Goal: Transaction & Acquisition: Purchase product/service

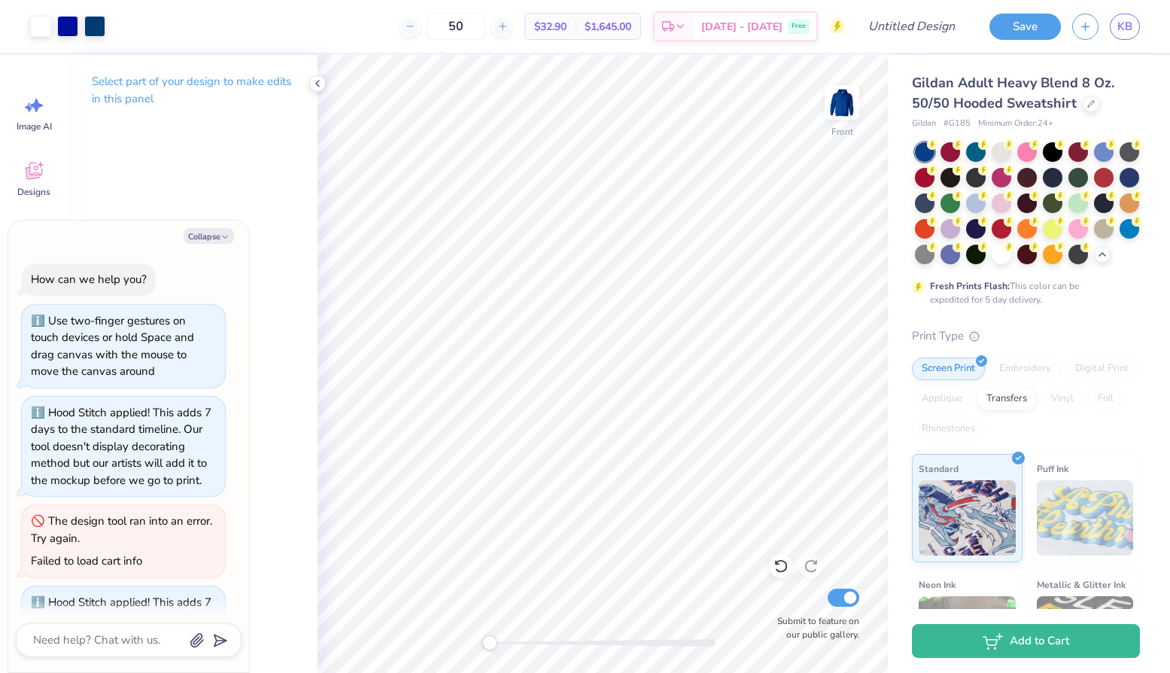
scroll to position [238, 0]
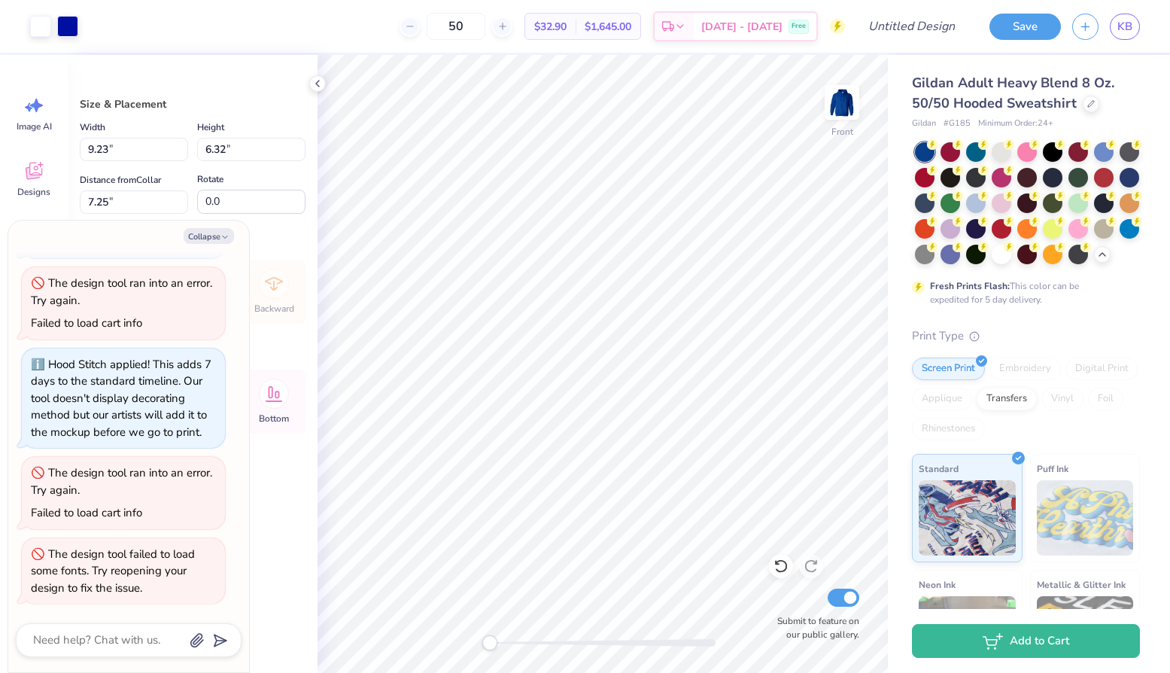
type textarea "x"
type input "6.00"
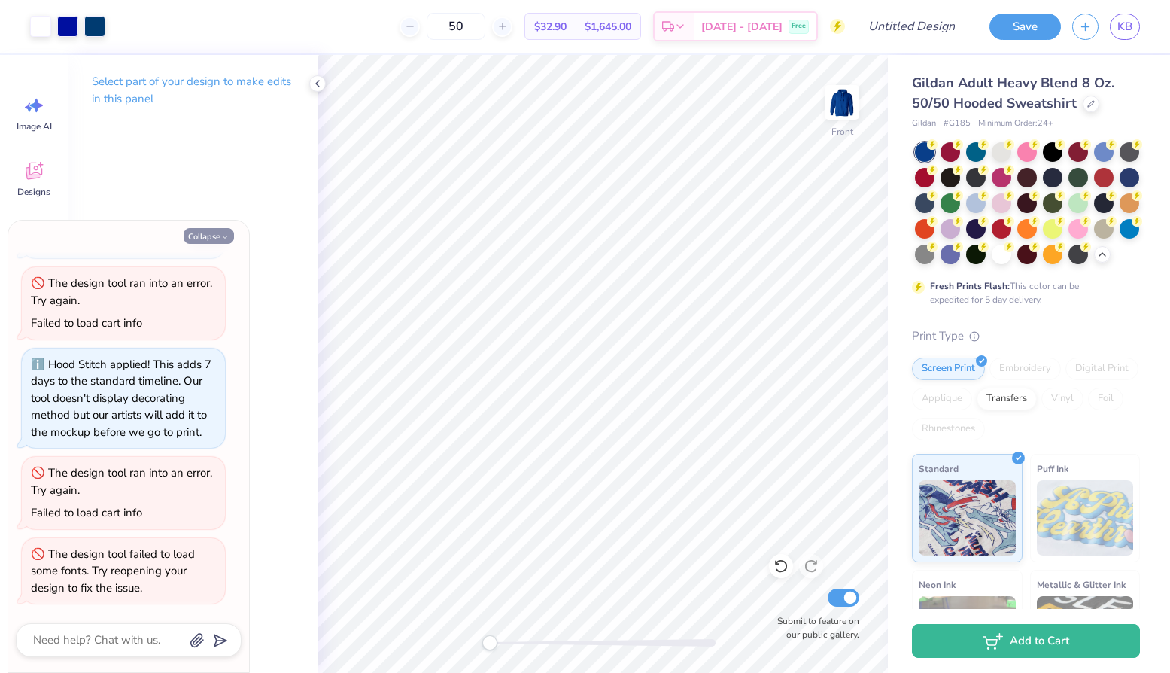
click at [220, 242] on icon "button" at bounding box center [224, 237] width 9 height 9
type textarea "x"
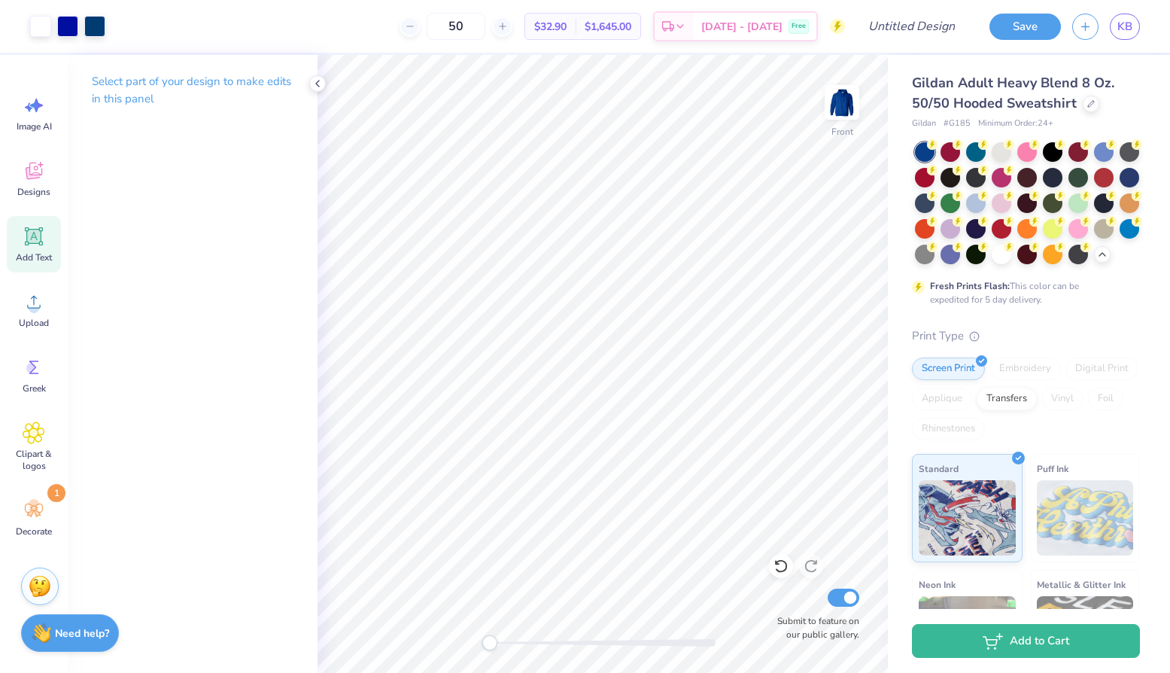
click at [29, 250] on div "Add Text" at bounding box center [34, 244] width 54 height 56
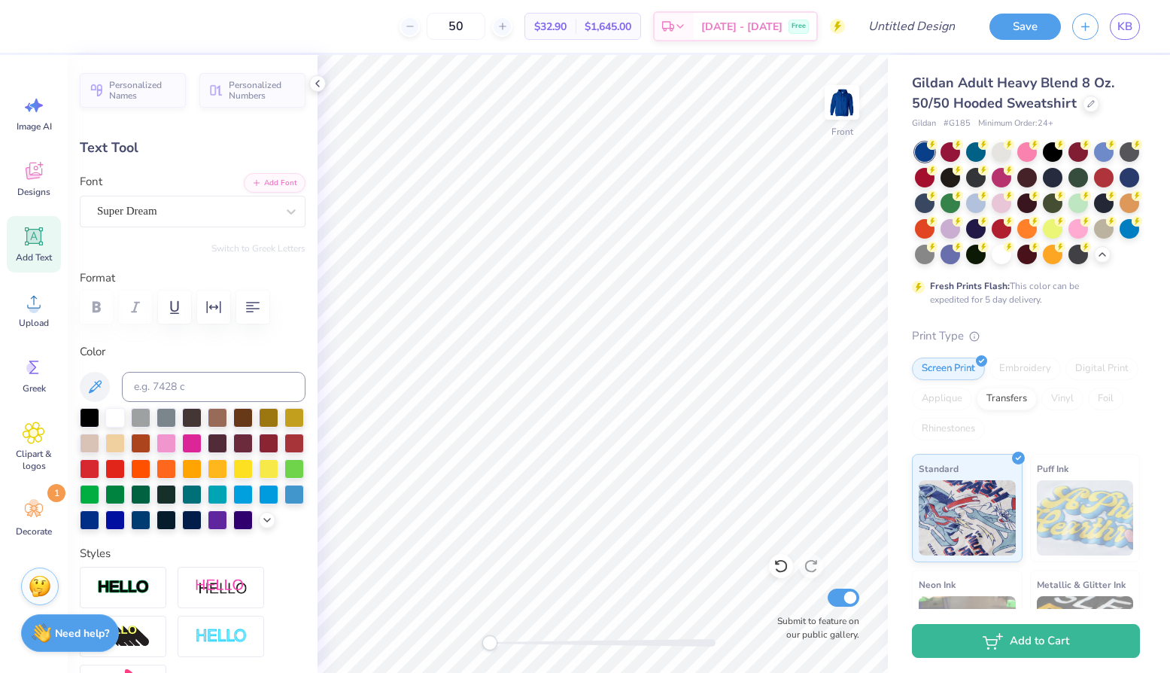
scroll to position [0, 0]
type textarea "Life is better now that I have you"
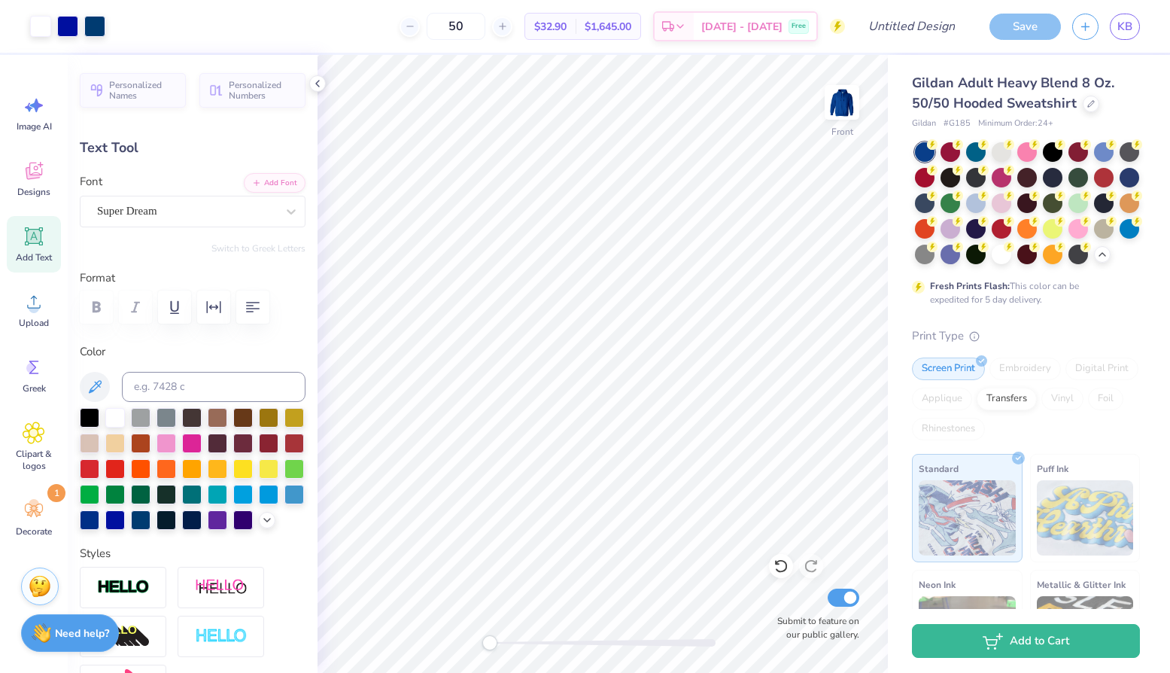
type input "15.67"
type input "0.88"
type input "15.56"
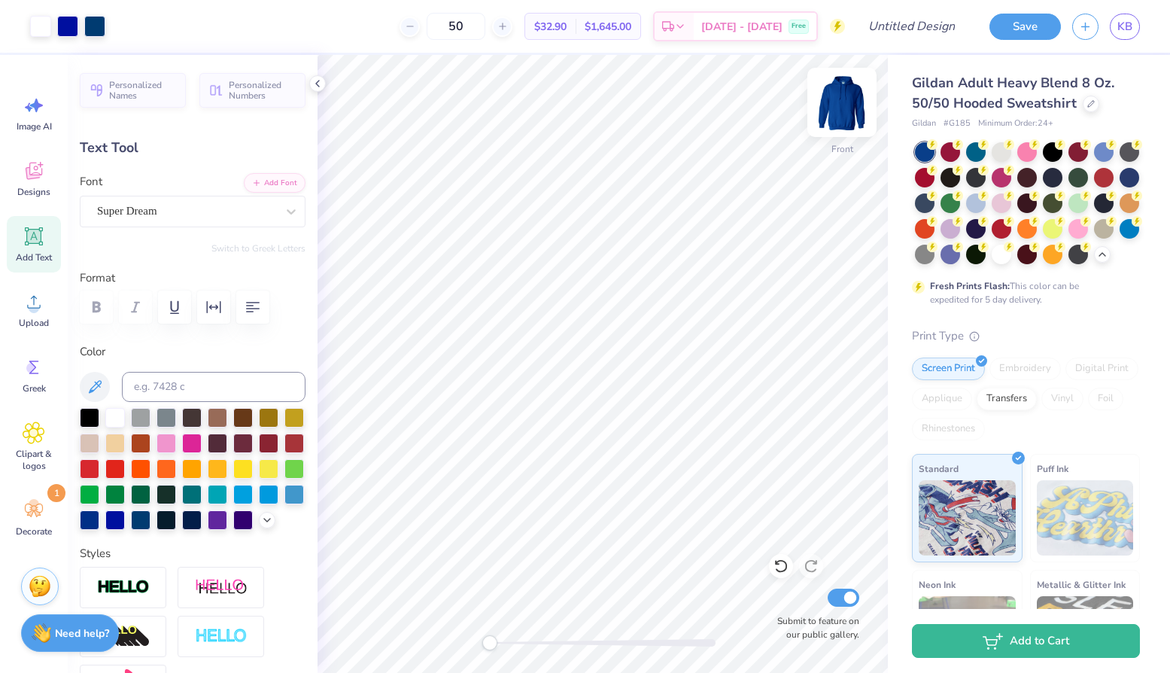
click at [841, 107] on img at bounding box center [842, 102] width 60 height 60
click at [847, 111] on img at bounding box center [842, 102] width 60 height 60
type input "5.94"
type input "1.96"
type input "9.64"
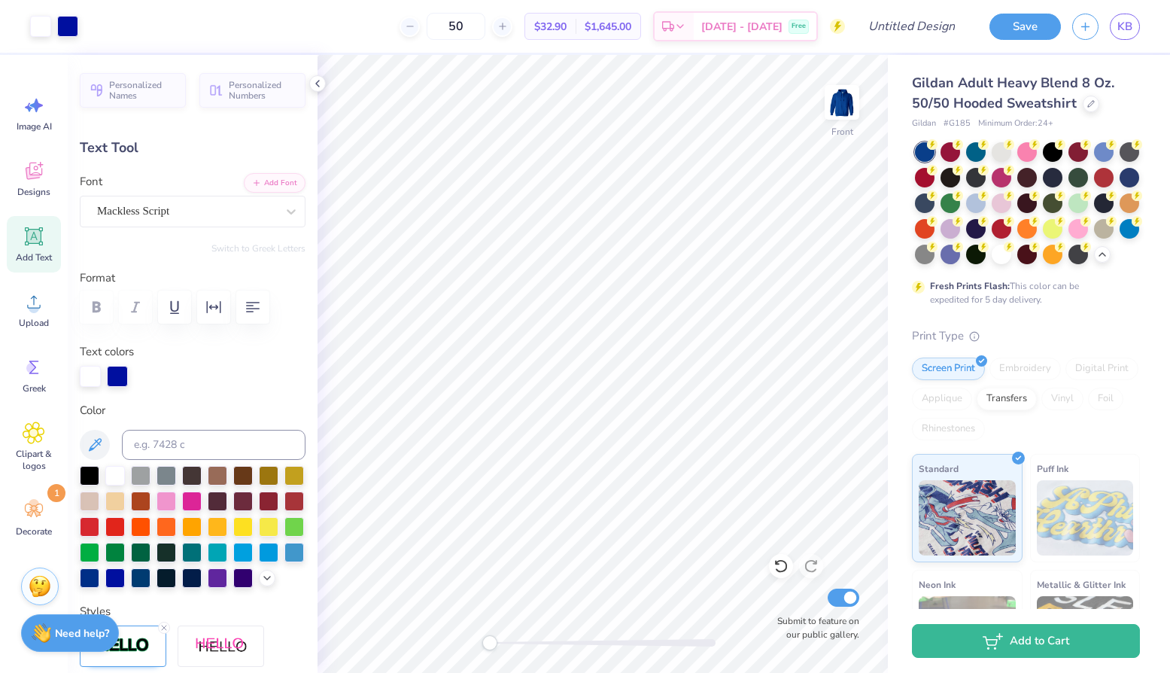
type input "4.3"
click at [838, 108] on img at bounding box center [842, 102] width 60 height 60
type input "5.85"
type input "1.93"
type input "7.40"
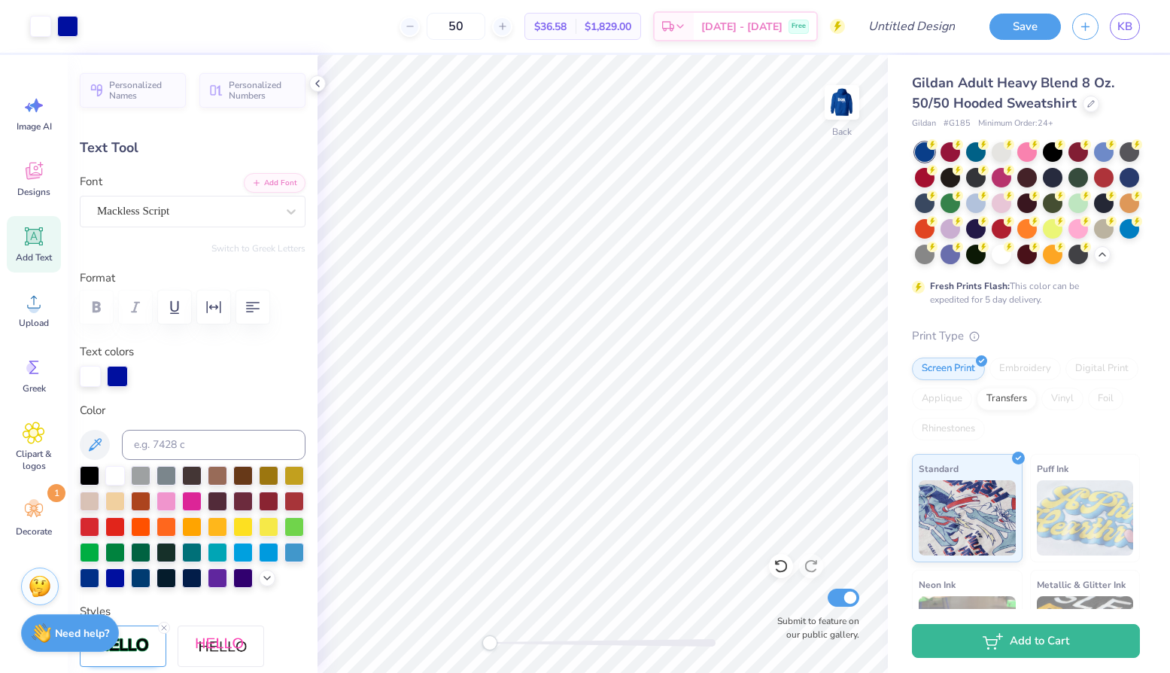
type input "0.0"
type input "5.90"
type input "1.82"
type input "3.00"
type input "-0.2"
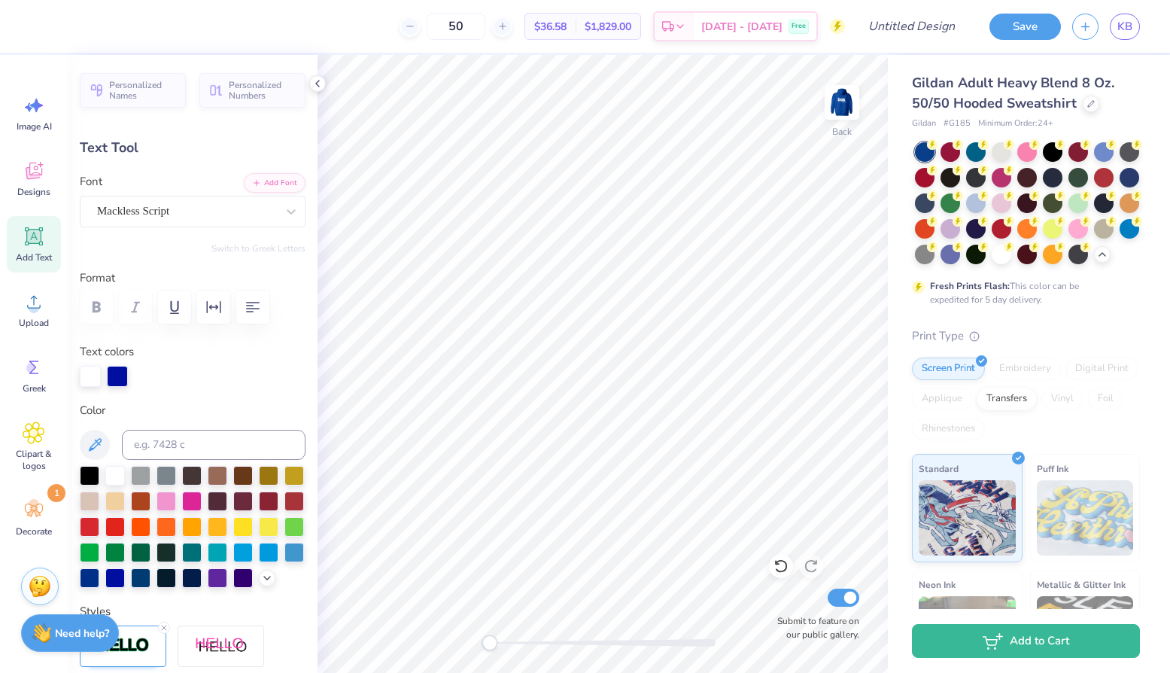
scroll to position [0, 0]
type textarea "D"
type textarea "Kappa"
type input "0.0"
type input "3.22"
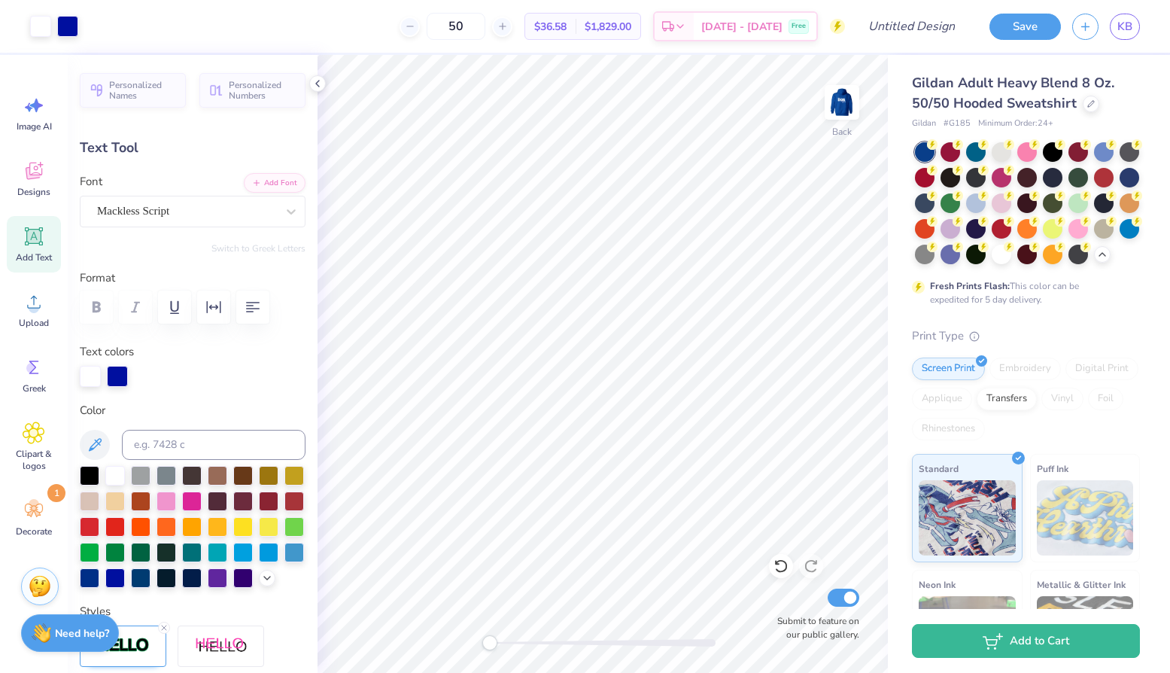
type input "1.51"
type input "4.97"
type input "0.0"
click at [839, 116] on img at bounding box center [842, 102] width 60 height 60
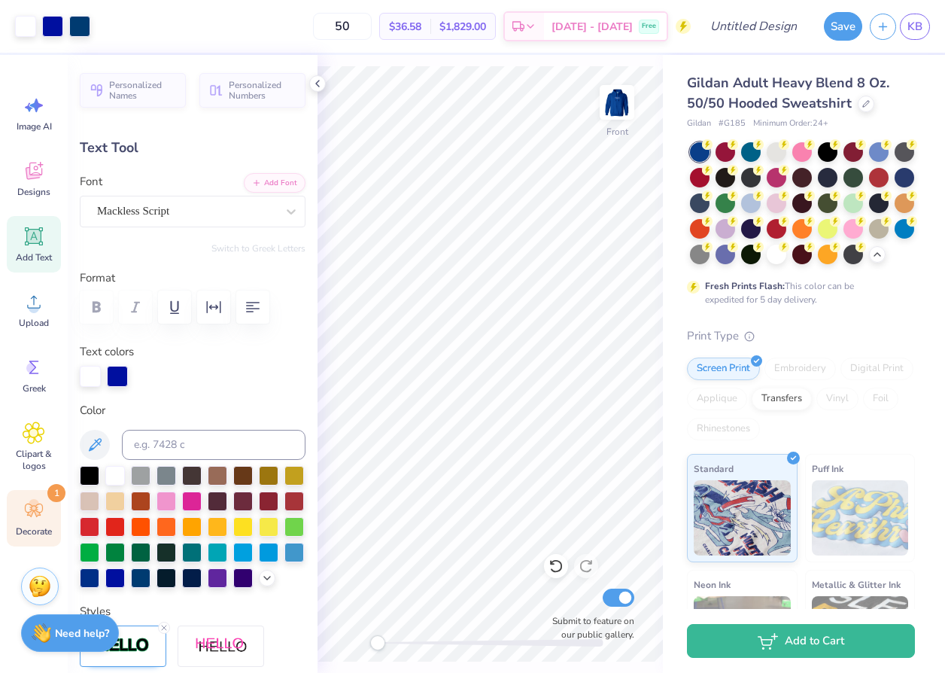
click at [45, 518] on div "Decorate 1" at bounding box center [34, 518] width 54 height 56
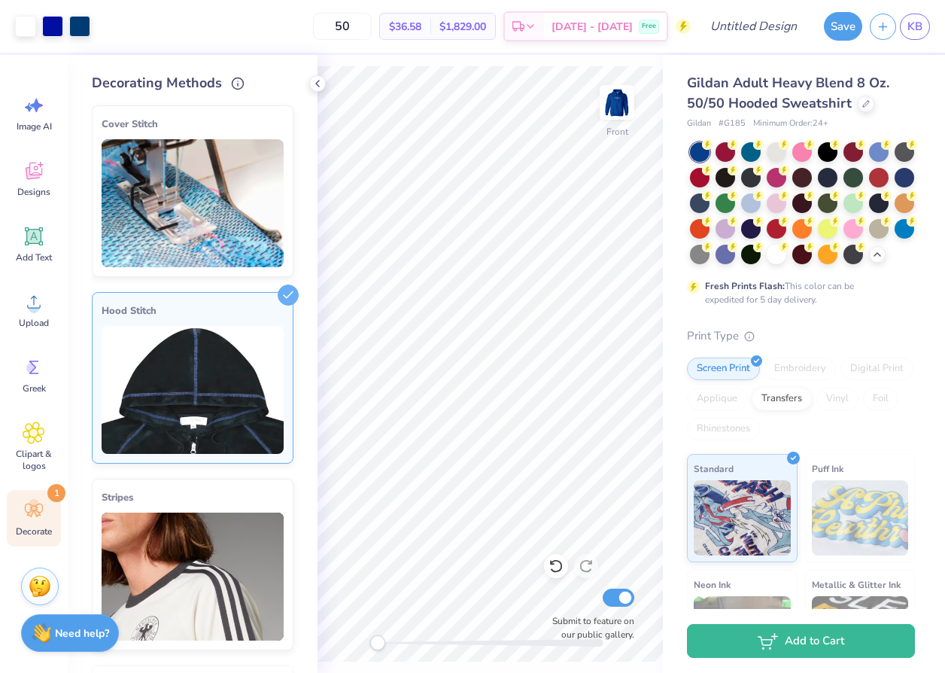
click at [225, 410] on img at bounding box center [193, 390] width 182 height 128
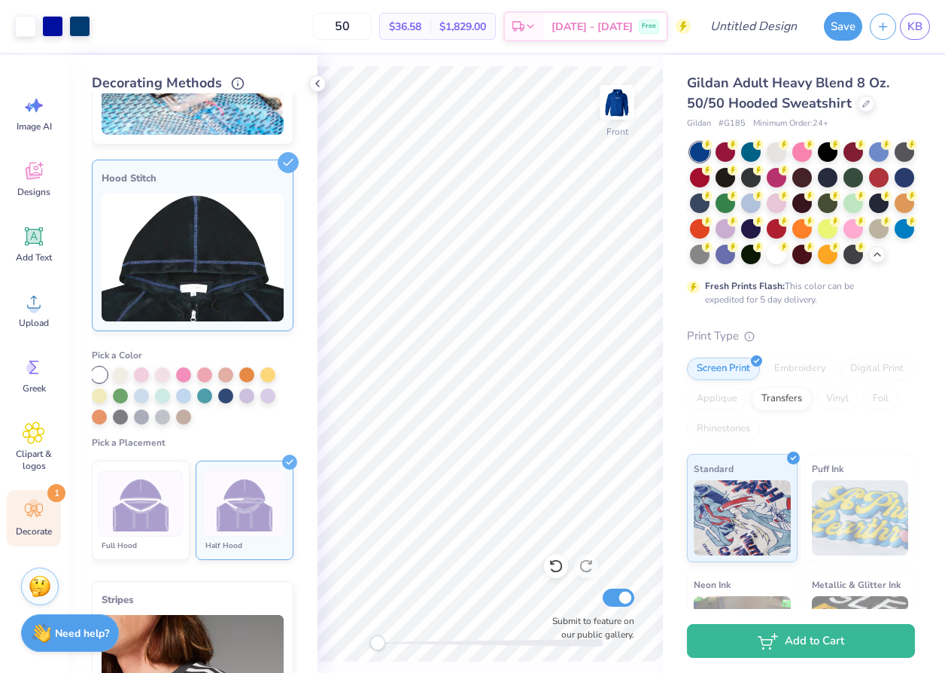
scroll to position [144, 0]
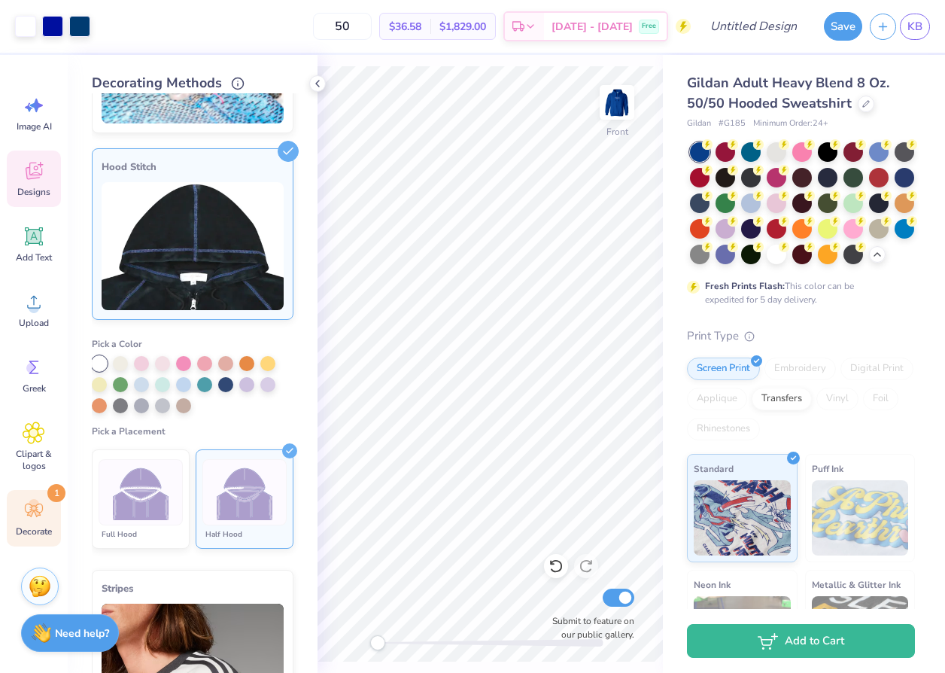
click at [23, 177] on icon at bounding box center [34, 171] width 23 height 23
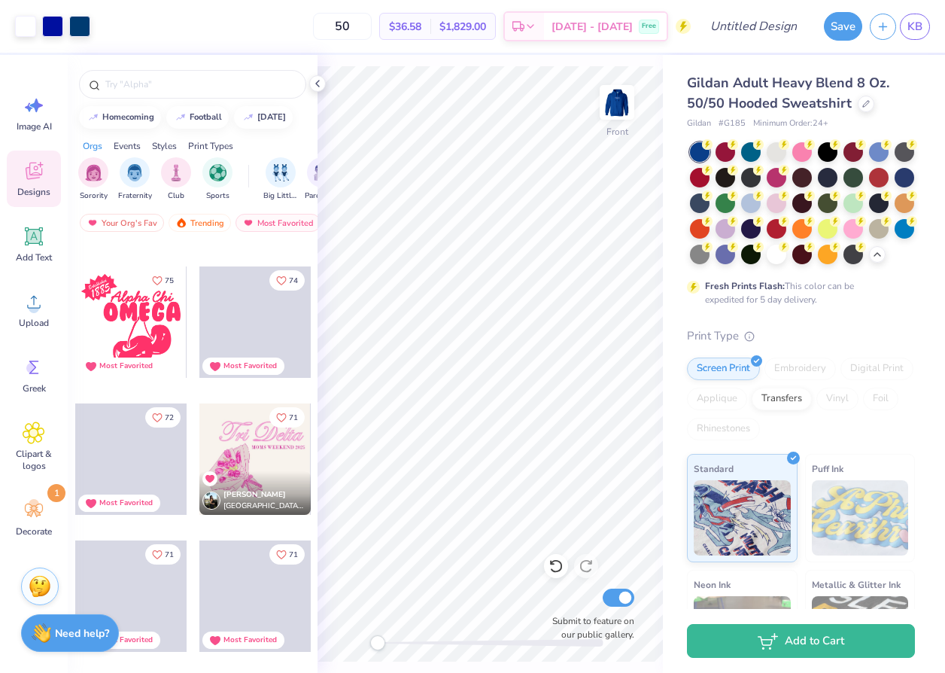
scroll to position [2997, 0]
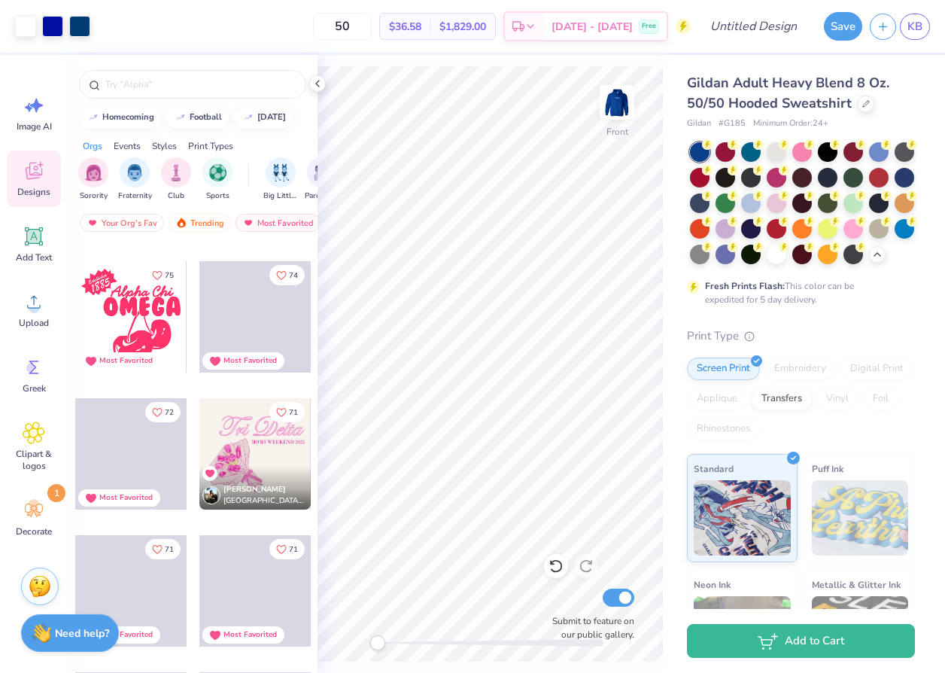
click at [264, 473] on div "[PERSON_NAME] Delta [GEOGRAPHIC_DATA], [GEOGRAPHIC_DATA][US_STATE]" at bounding box center [254, 488] width 111 height 44
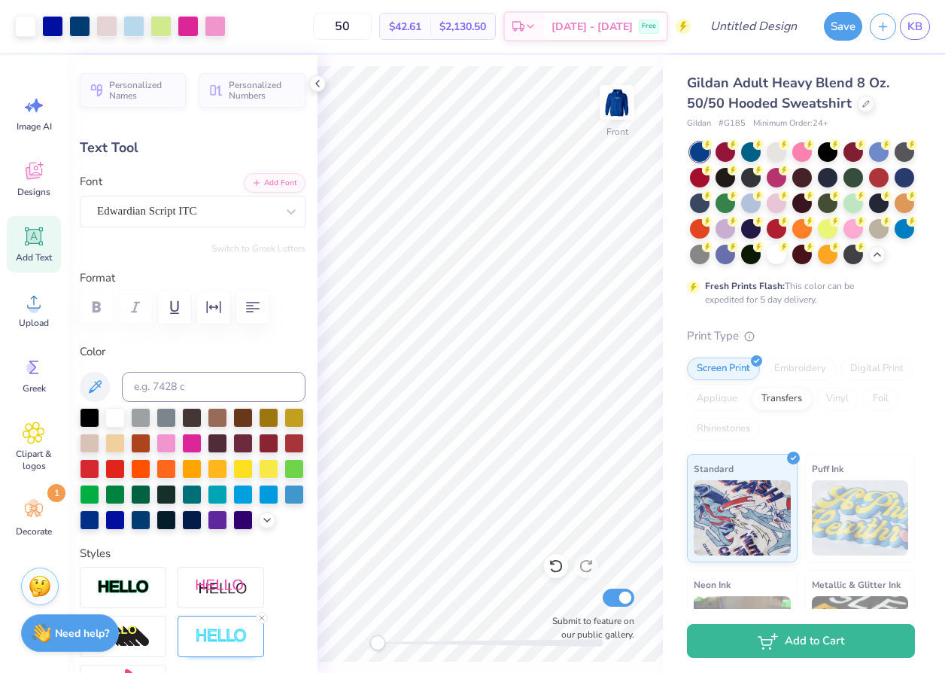
type input "5.11"
type input "0.33"
type input "15.64"
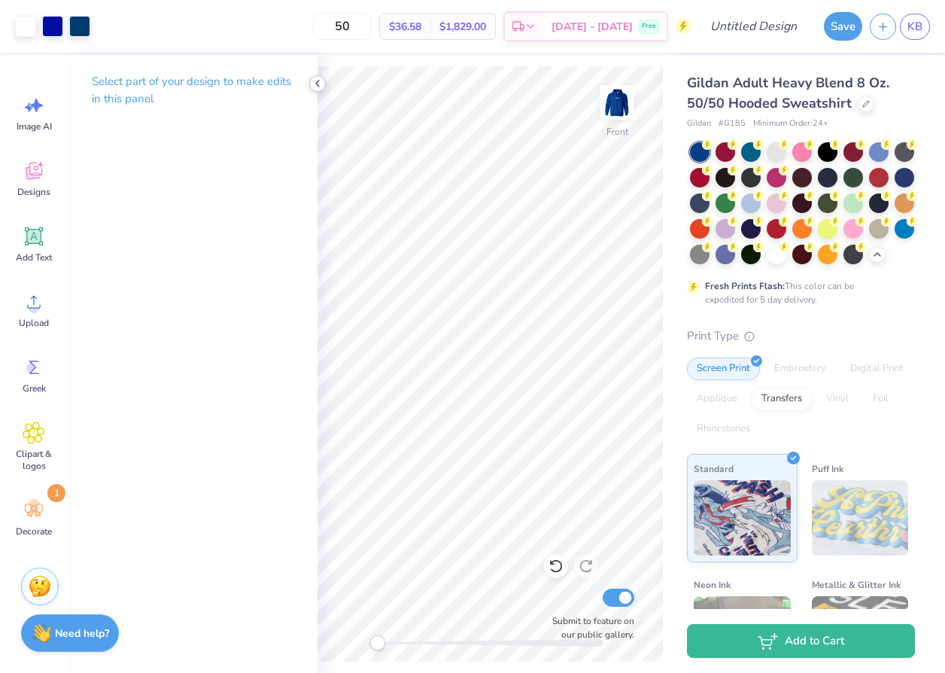
click at [316, 84] on icon at bounding box center [318, 84] width 12 height 12
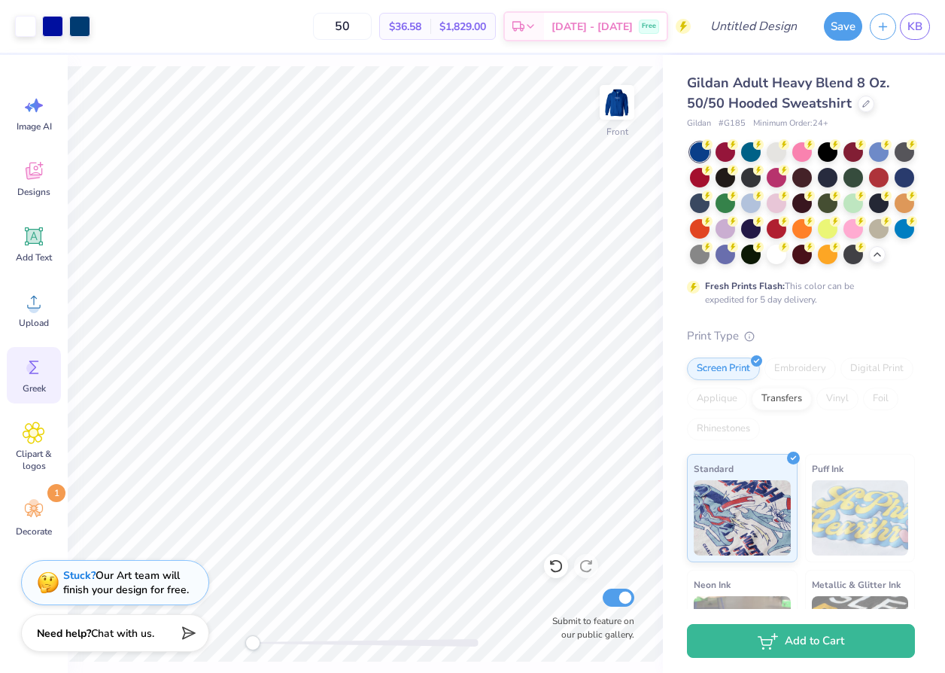
click at [37, 374] on icon at bounding box center [34, 367] width 23 height 23
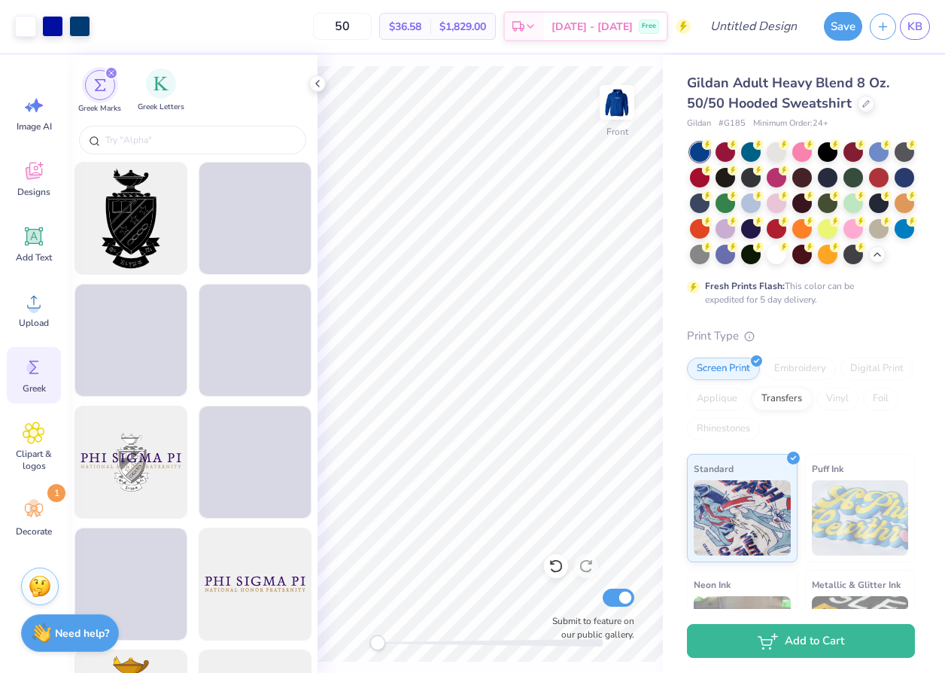
click at [162, 102] on span "Greek Letters" at bounding box center [161, 107] width 47 height 11
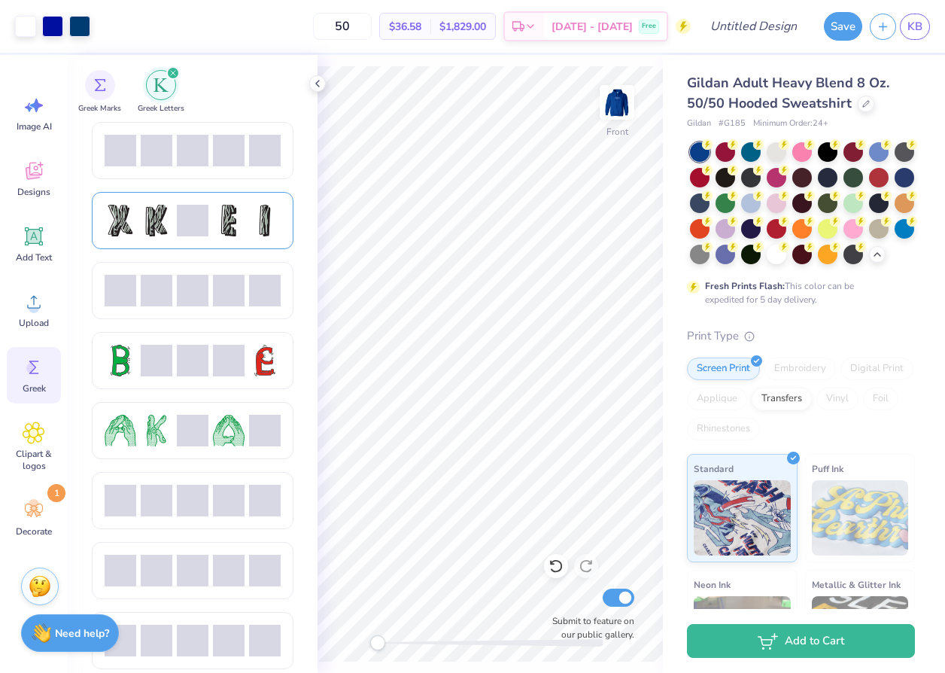
click at [197, 219] on span at bounding box center [193, 221] width 32 height 32
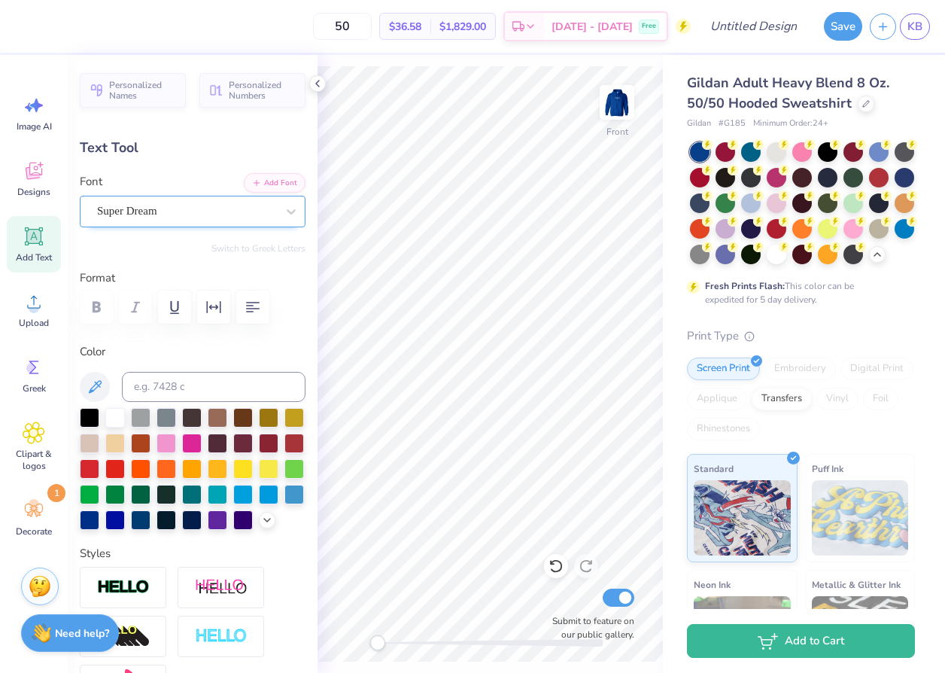
click at [226, 220] on div at bounding box center [186, 211] width 179 height 20
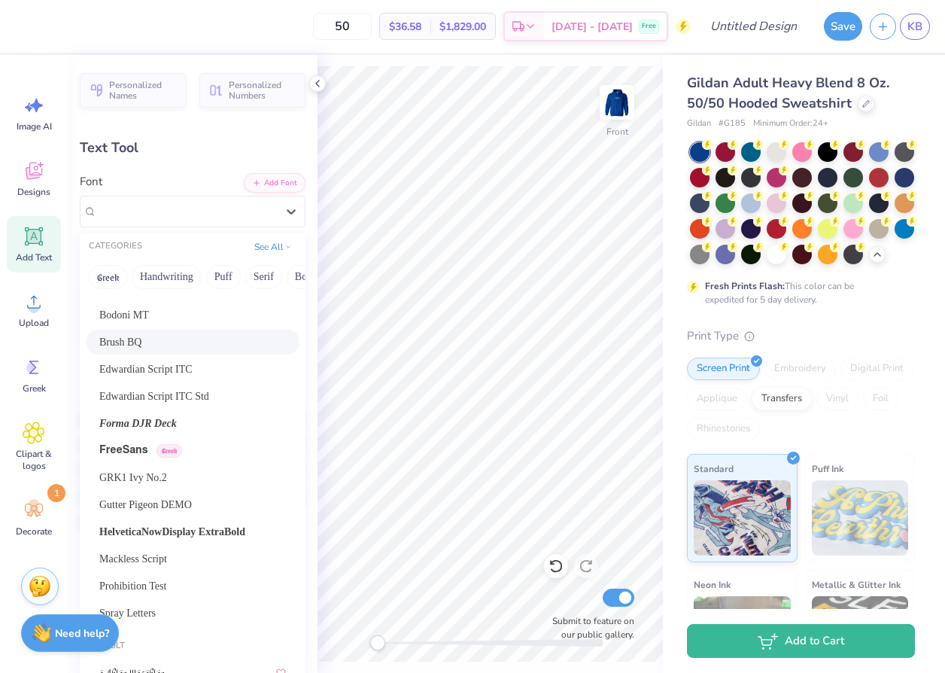
scroll to position [0, 0]
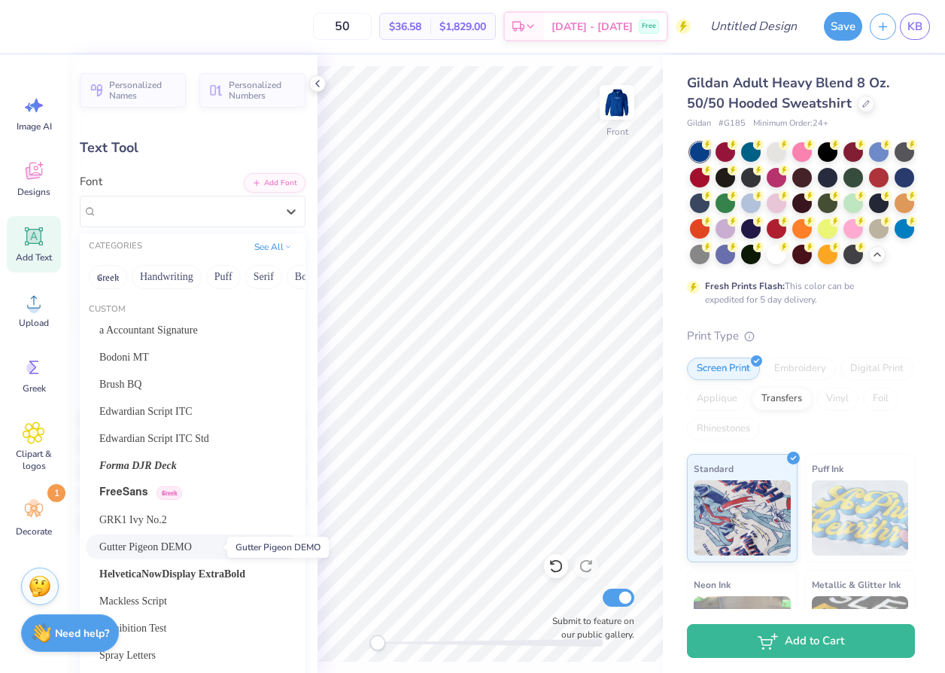
click at [172, 546] on span "Gutter Pigeon DEMO" at bounding box center [145, 547] width 93 height 16
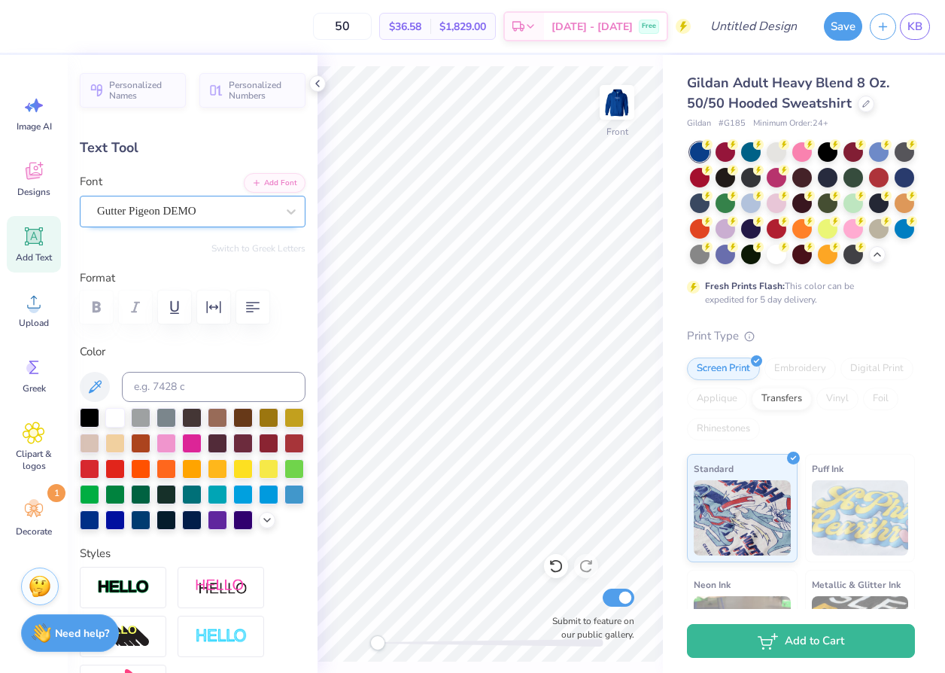
click at [207, 219] on div "Gutter Pigeon DEMO" at bounding box center [187, 210] width 182 height 23
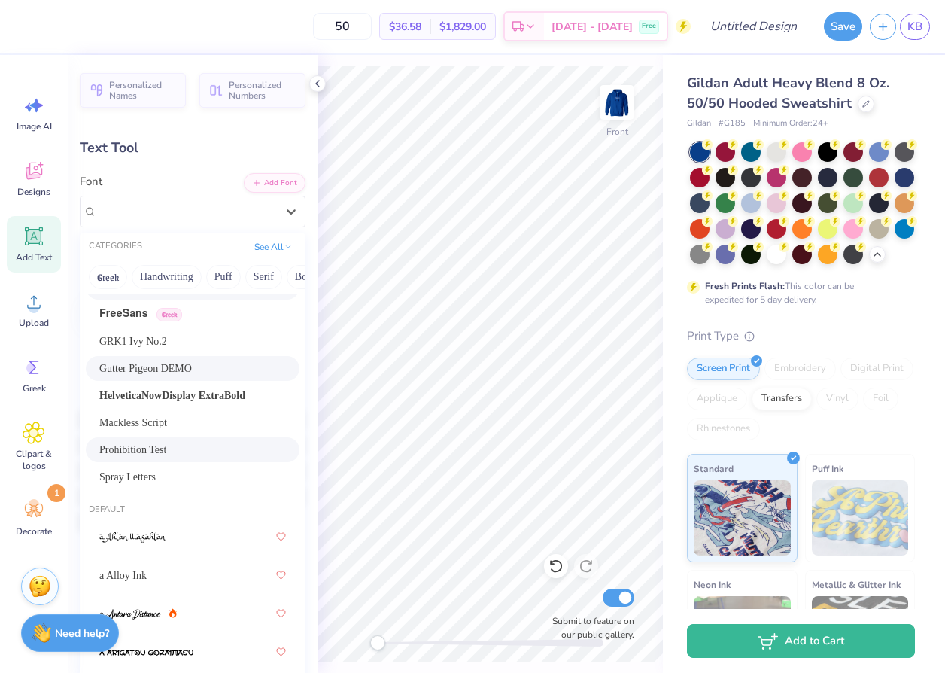
scroll to position [183, 0]
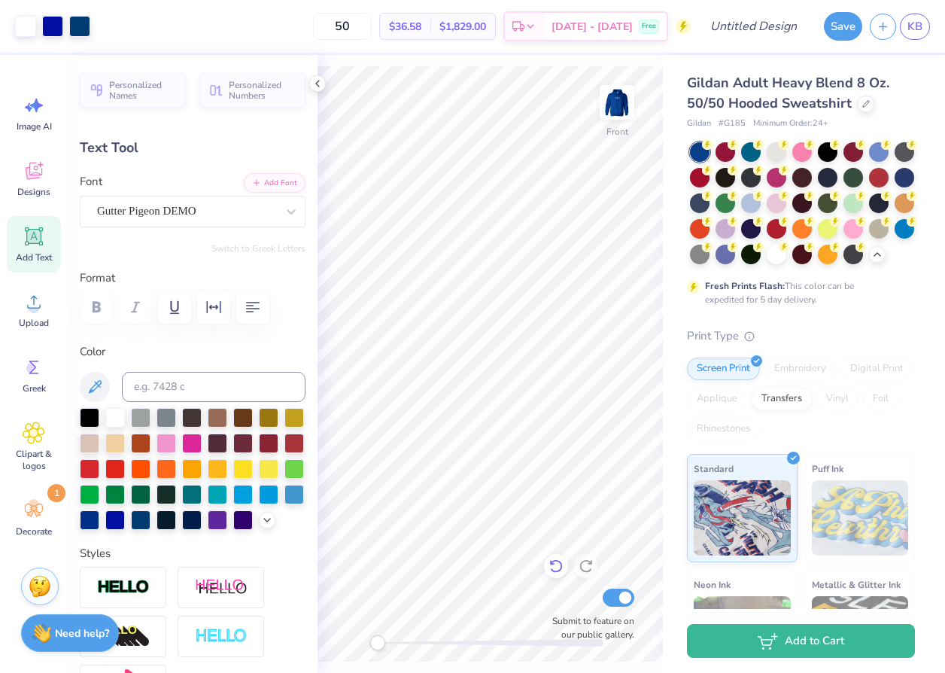
click at [552, 562] on icon at bounding box center [555, 567] width 13 height 14
click at [264, 212] on div "Super Dream" at bounding box center [187, 210] width 182 height 23
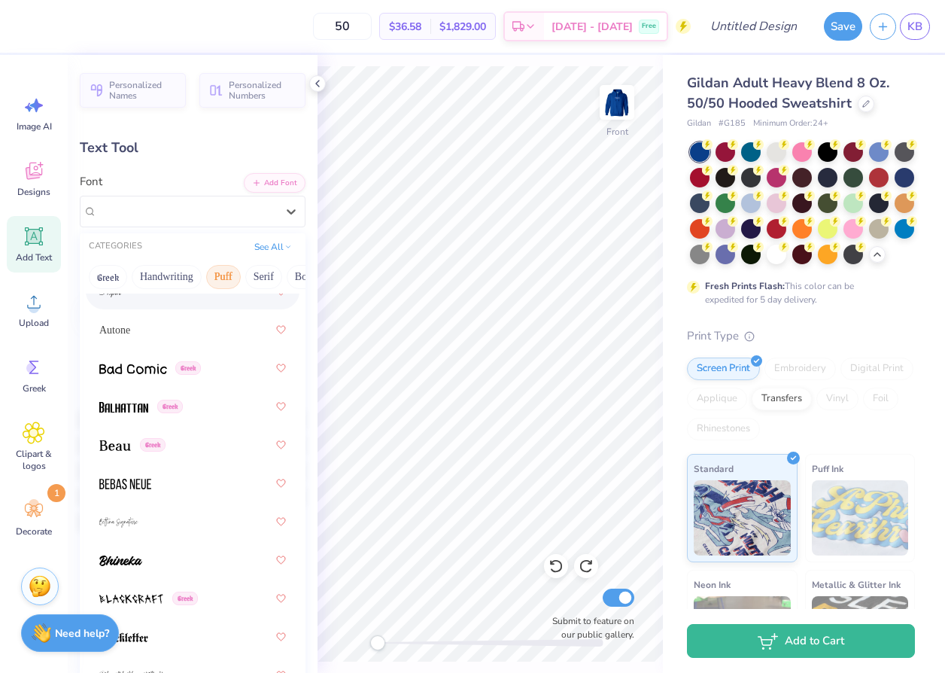
click at [227, 277] on button "Puff" at bounding box center [223, 277] width 35 height 24
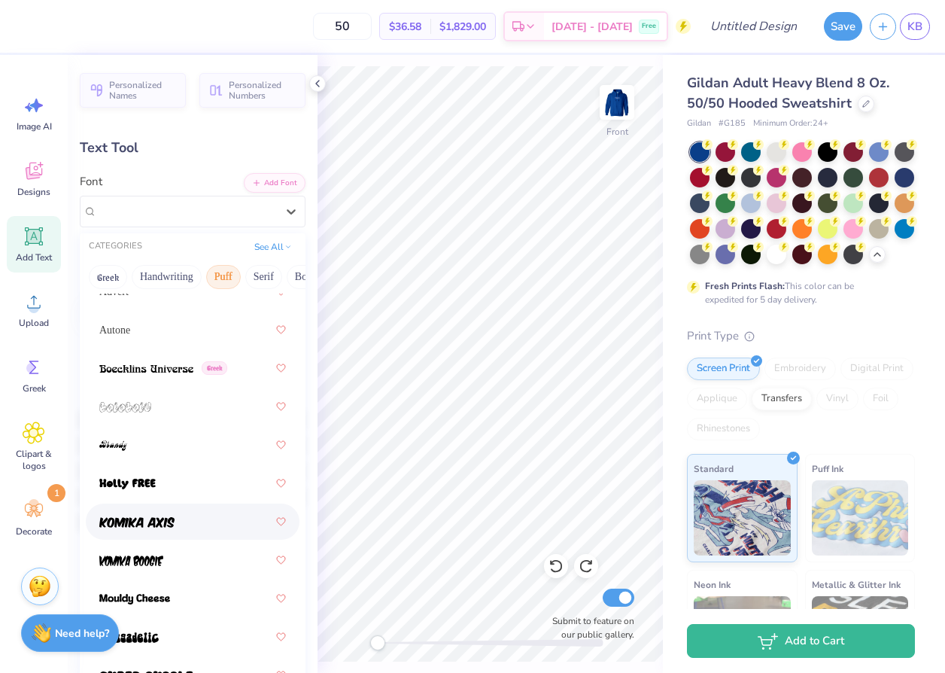
scroll to position [0, 0]
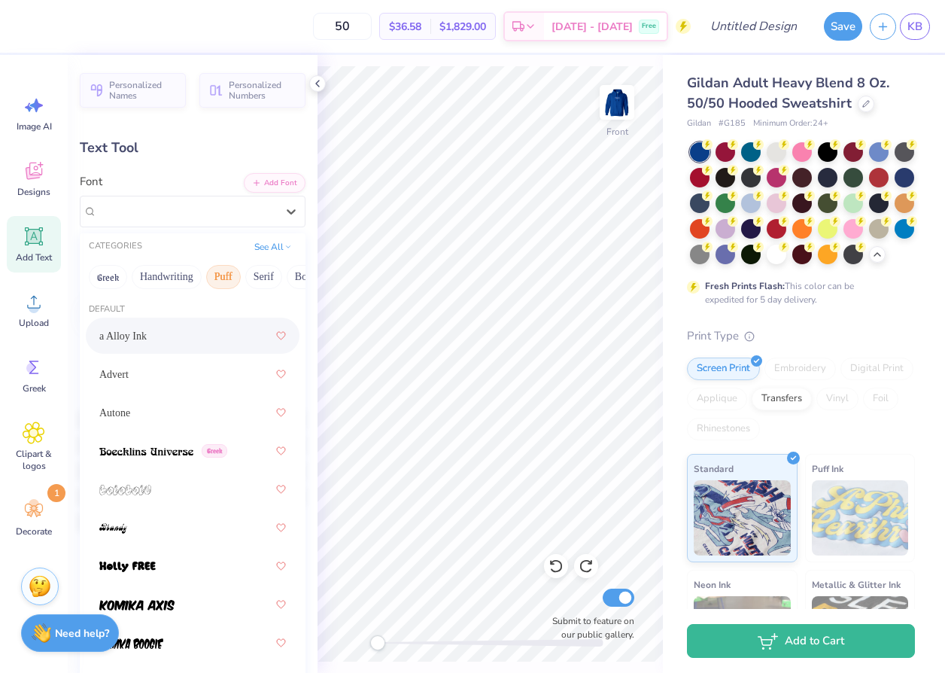
click at [169, 339] on div "a Alloy Ink" at bounding box center [192, 335] width 187 height 27
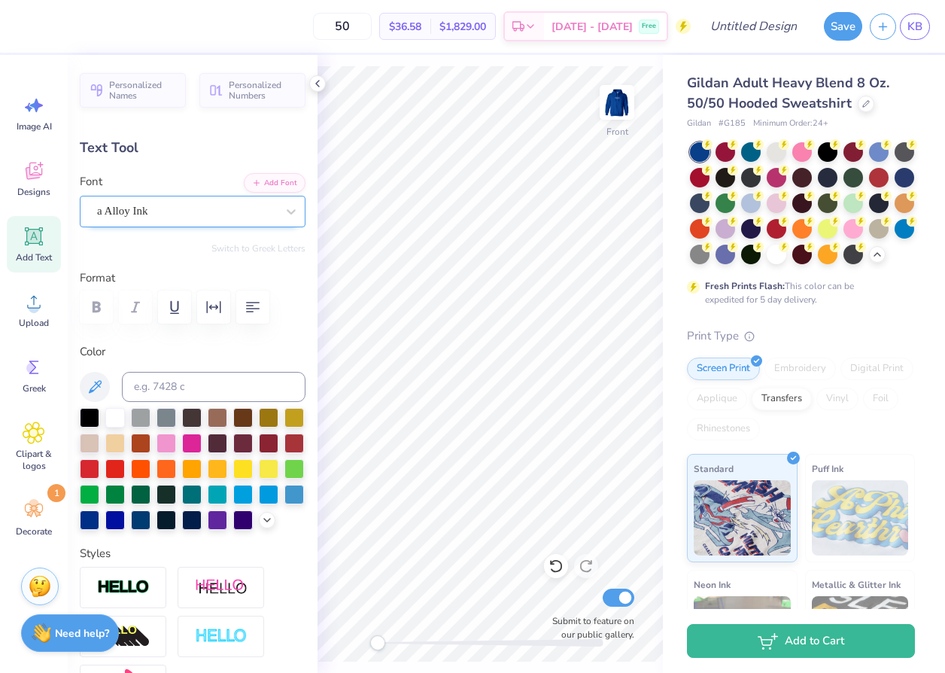
click at [192, 217] on div "a Alloy Ink" at bounding box center [187, 210] width 182 height 23
click at [553, 575] on div at bounding box center [556, 566] width 24 height 24
click at [233, 201] on div at bounding box center [186, 211] width 179 height 20
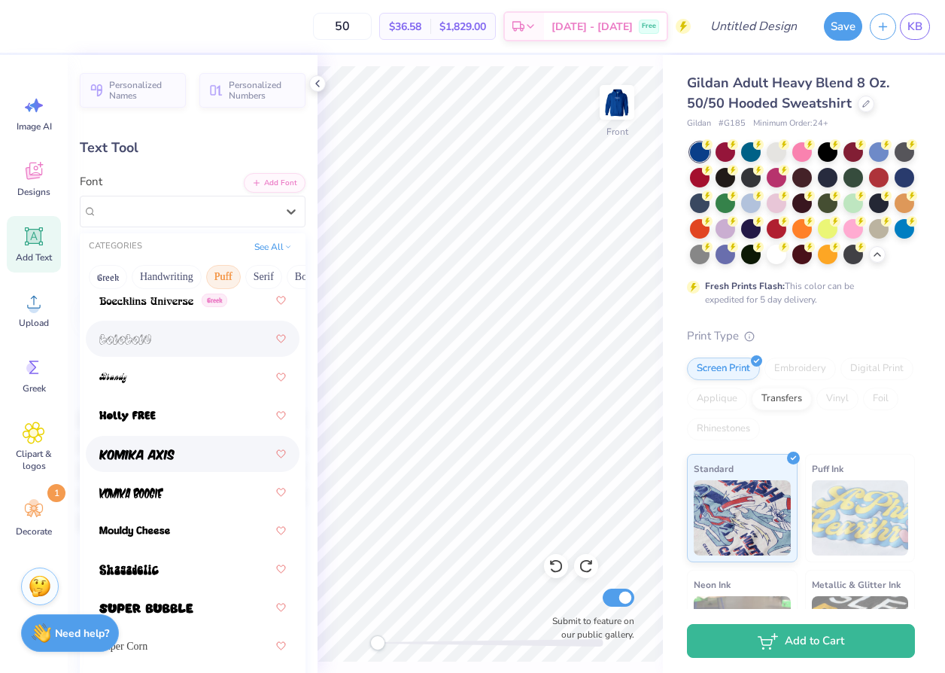
scroll to position [151, 0]
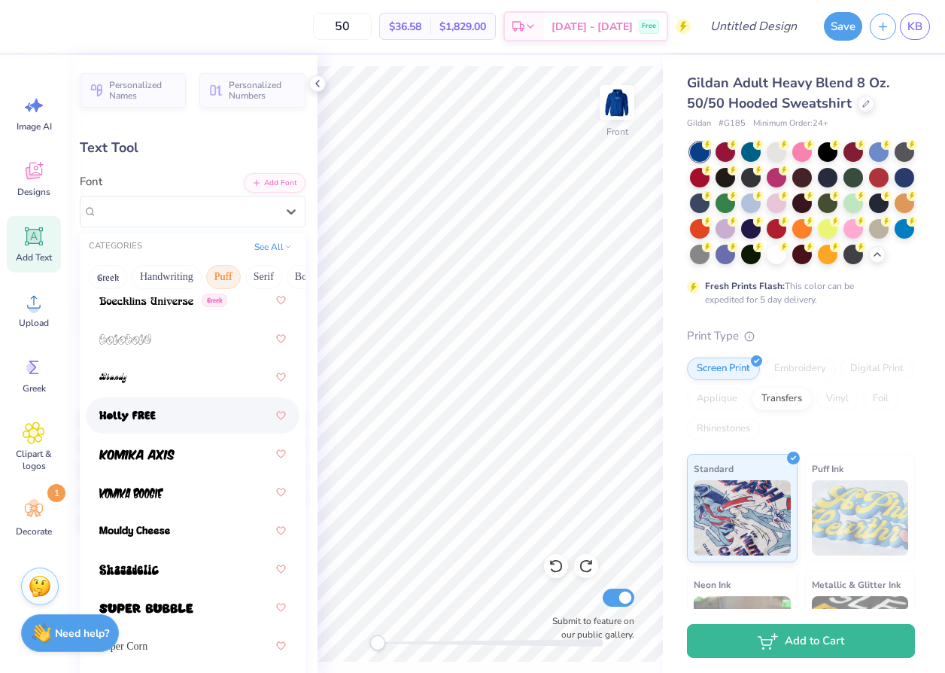
click at [172, 425] on div at bounding box center [192, 415] width 187 height 27
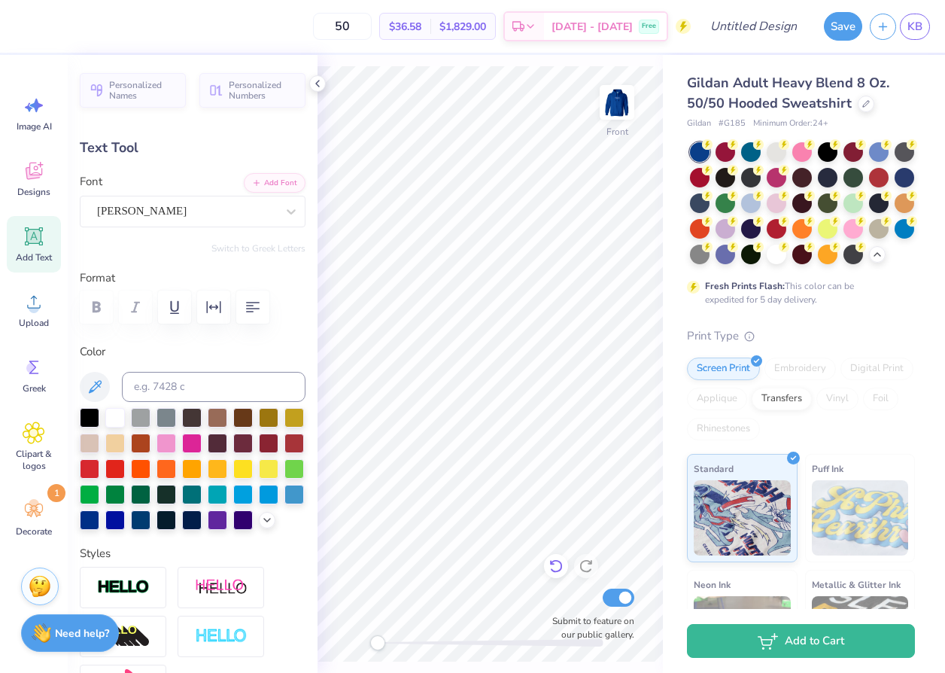
click at [558, 569] on icon at bounding box center [556, 565] width 15 height 15
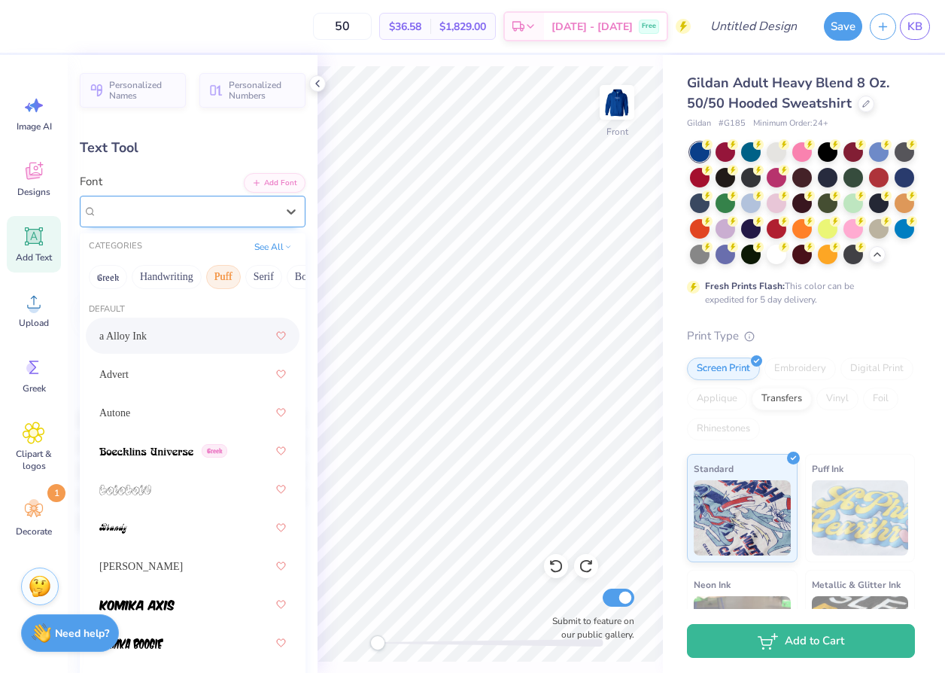
click at [258, 212] on div "Super Dream" at bounding box center [187, 210] width 182 height 23
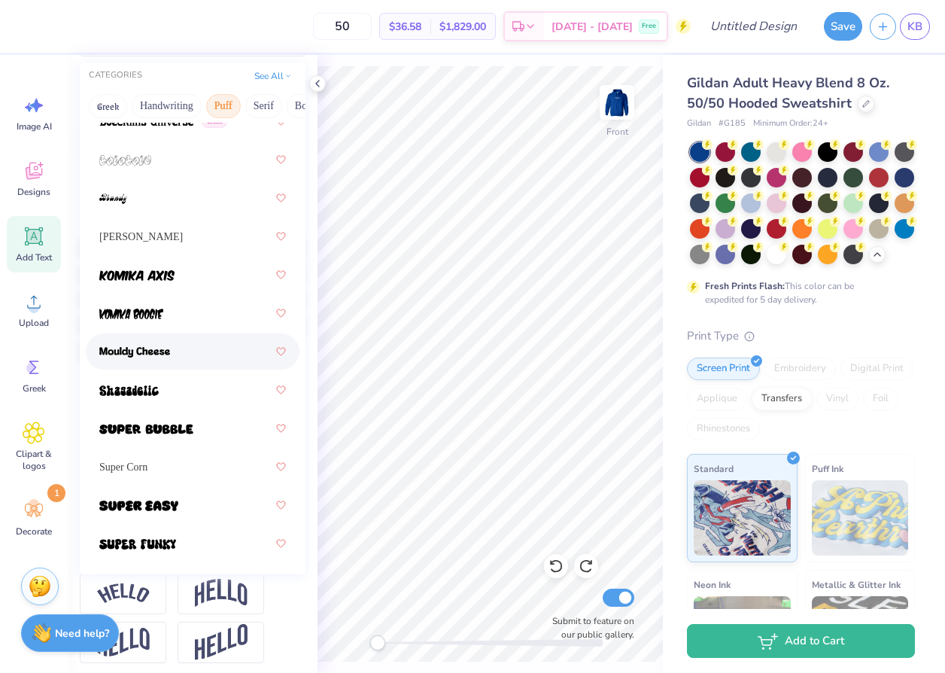
scroll to position [178, 0]
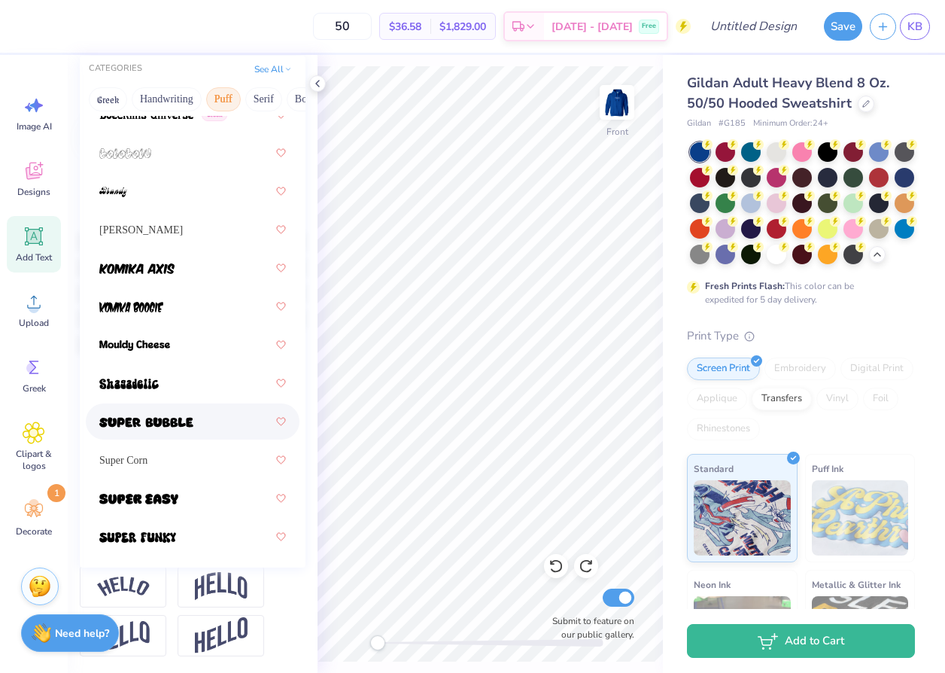
click at [206, 416] on div at bounding box center [192, 421] width 187 height 27
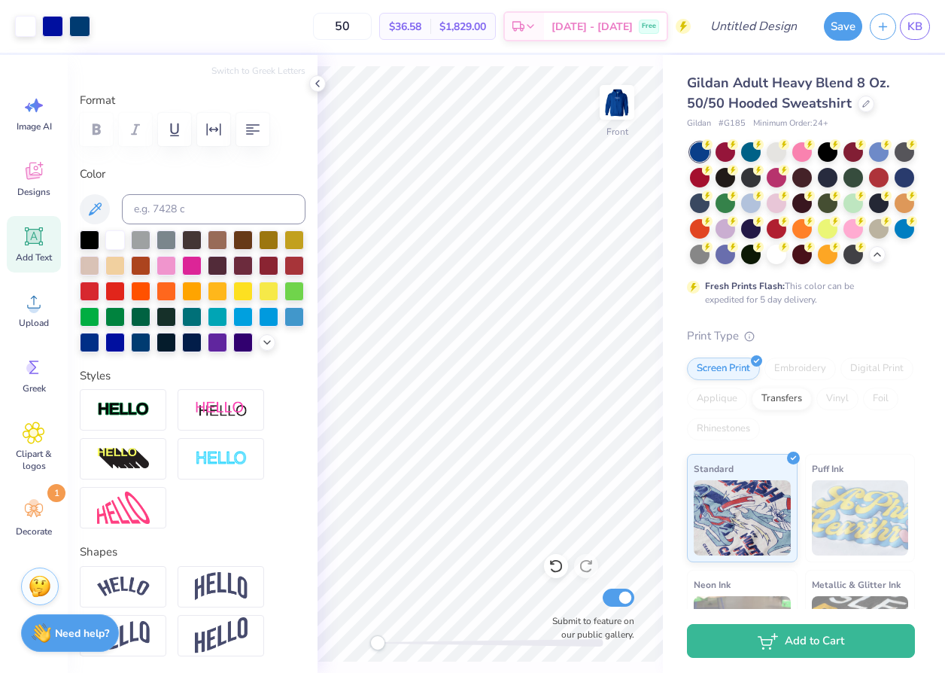
type input "10.22"
type input "4.01"
type input "6.65"
type input "9.06"
type input "3.56"
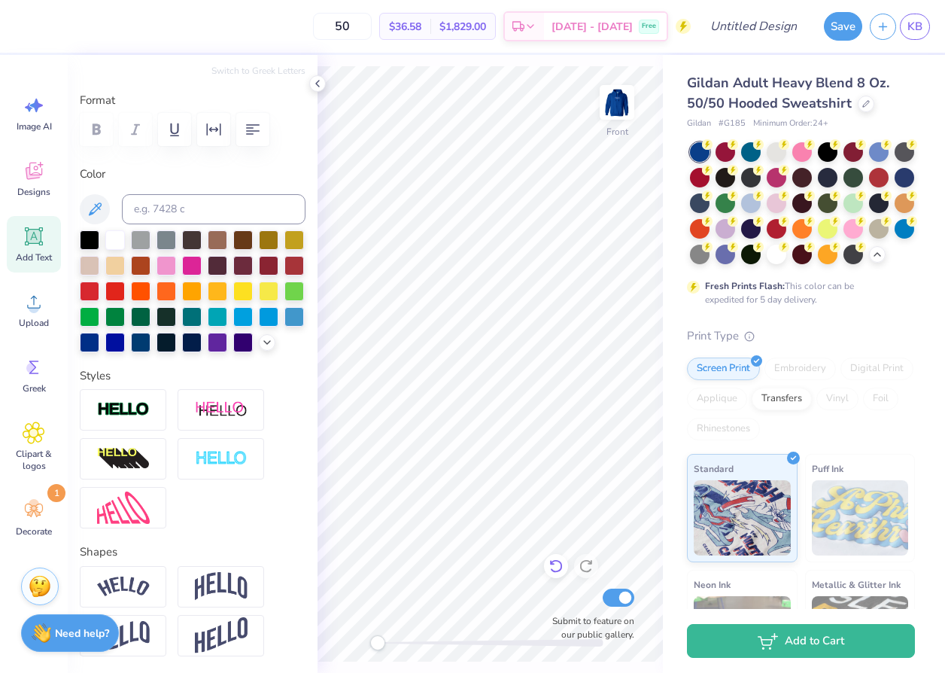
click at [552, 568] on icon at bounding box center [556, 565] width 15 height 15
type input "7.11"
click at [552, 568] on icon at bounding box center [556, 565] width 15 height 15
type input "10.22"
type input "4.01"
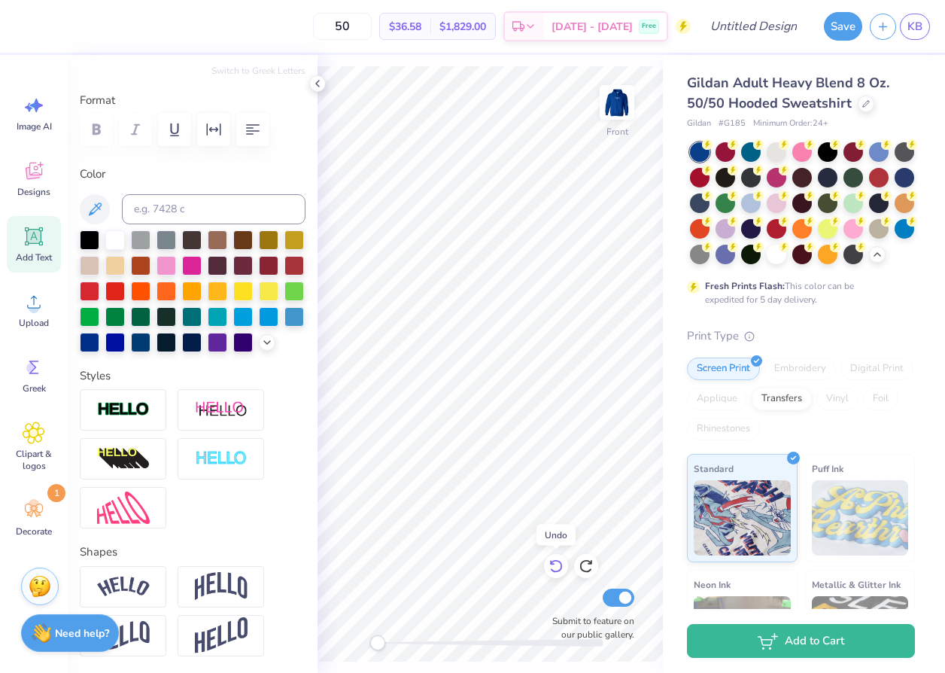
type input "6.65"
click at [552, 568] on icon at bounding box center [556, 565] width 15 height 15
type input "8.59"
type input "3.31"
type input "7.00"
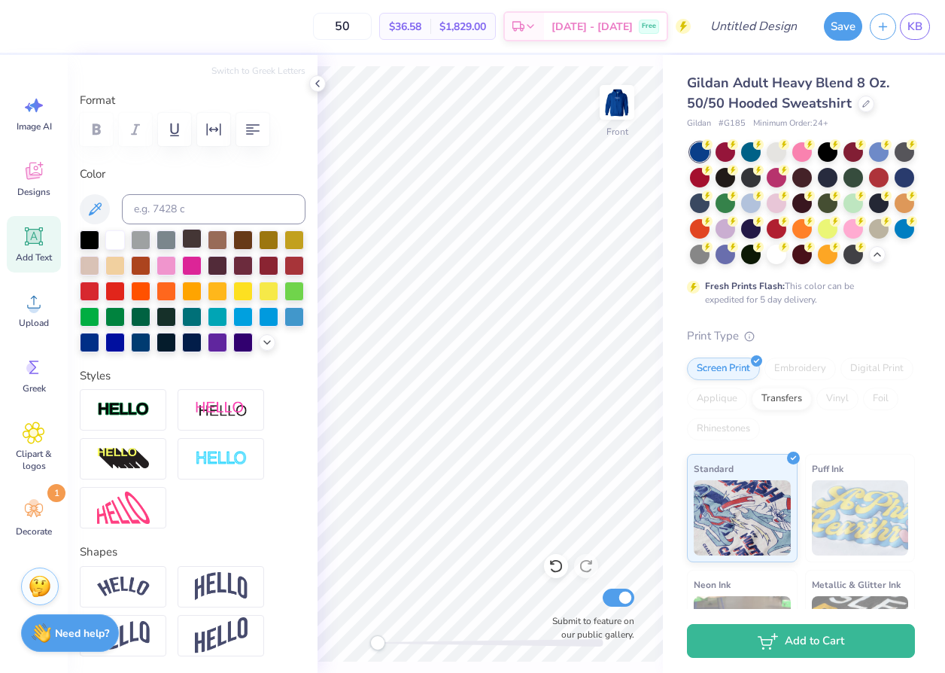
scroll to position [0, 0]
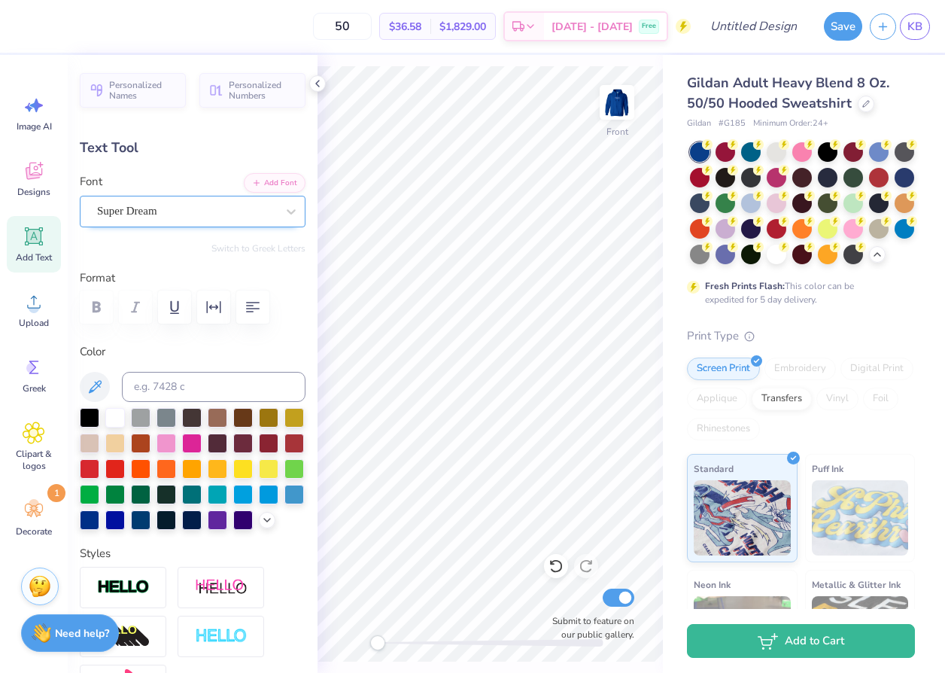
click at [167, 211] on div "Super Dream" at bounding box center [187, 210] width 182 height 23
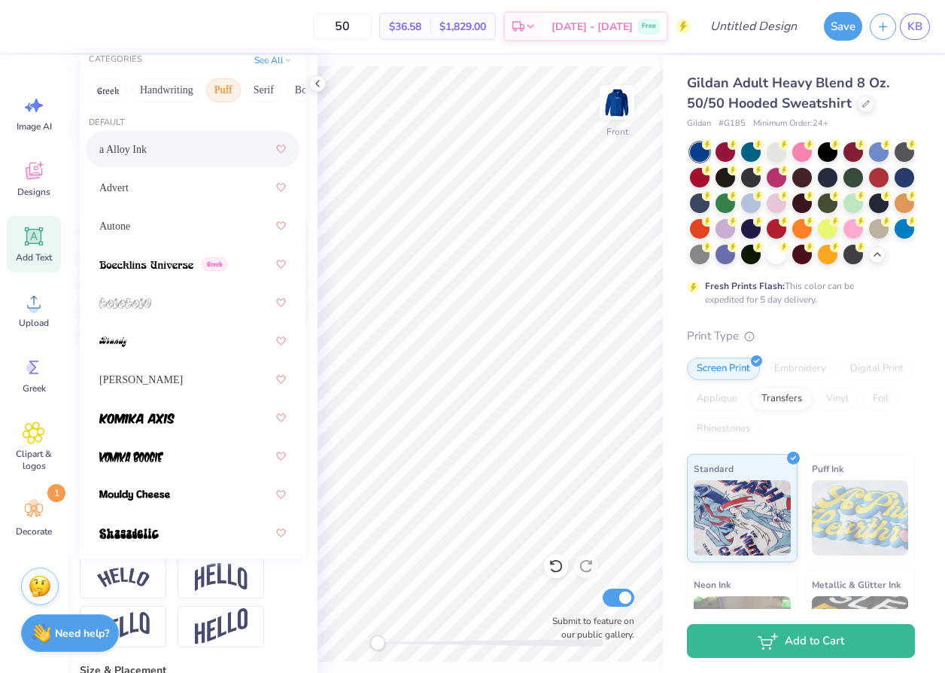
click at [227, 79] on button "Puff" at bounding box center [223, 90] width 35 height 24
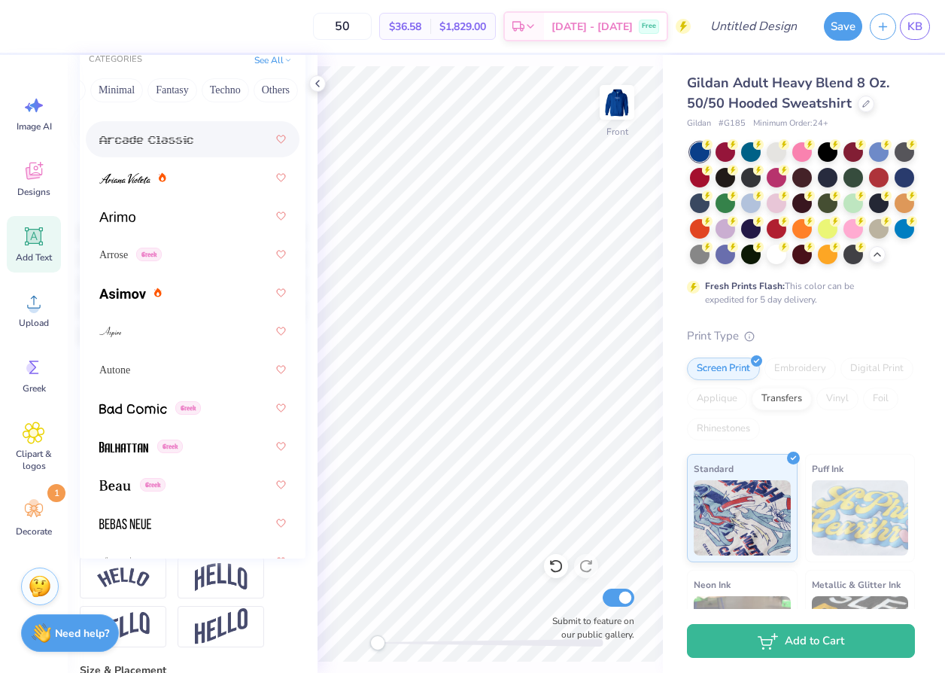
scroll to position [1015, 0]
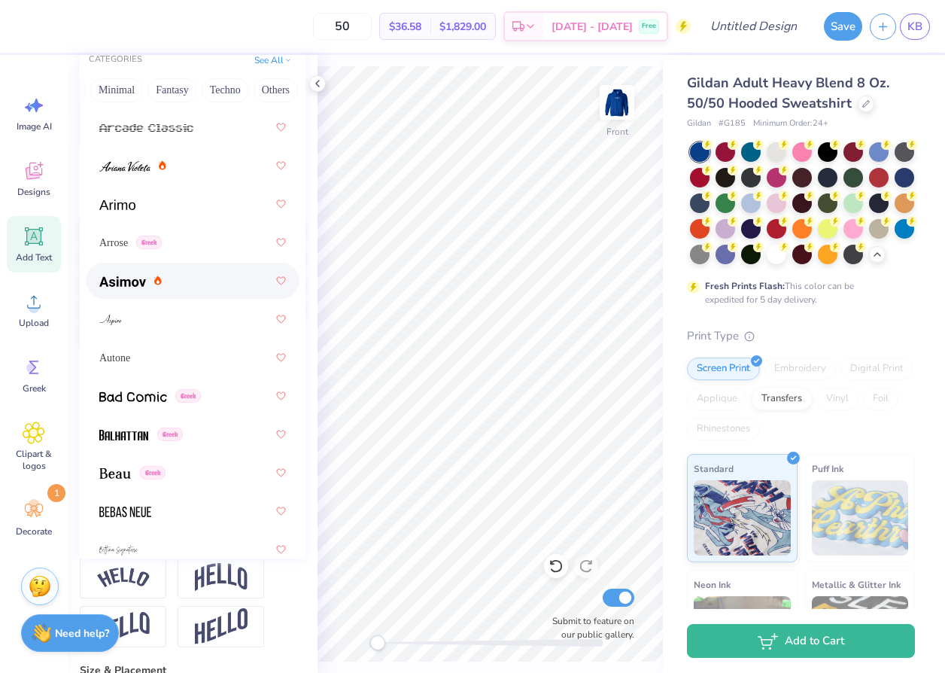
click at [120, 288] on span at bounding box center [122, 281] width 47 height 16
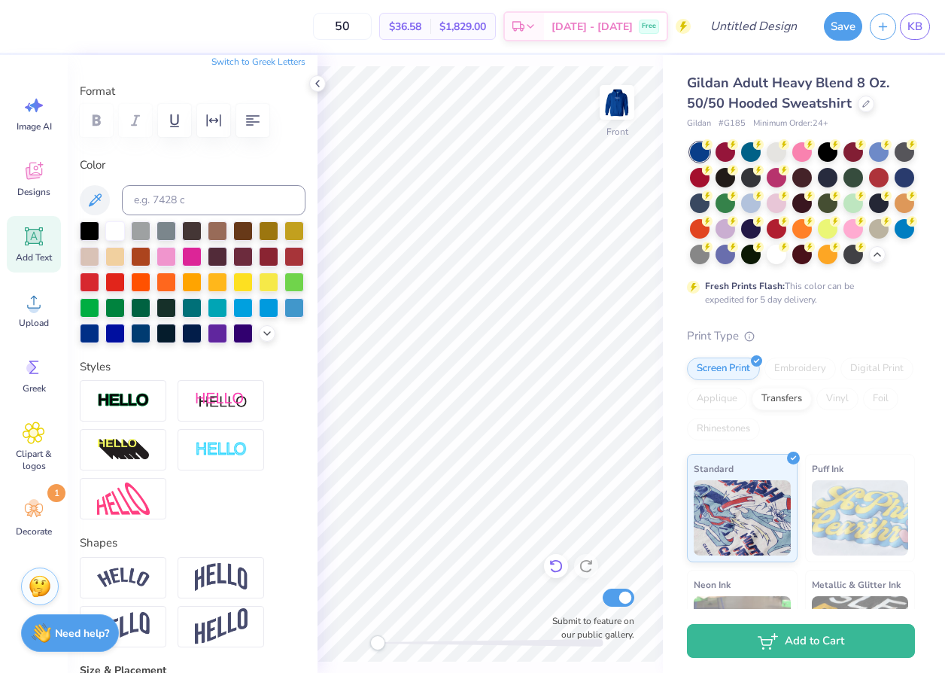
click at [558, 571] on icon at bounding box center [555, 567] width 13 height 14
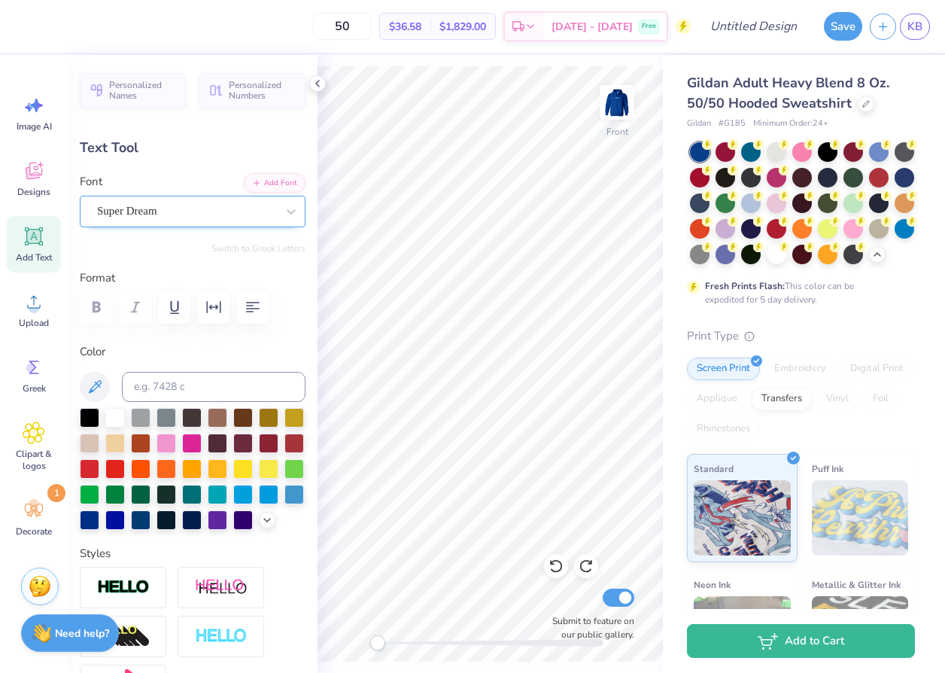
click at [169, 213] on div "Super Dream" at bounding box center [187, 210] width 182 height 23
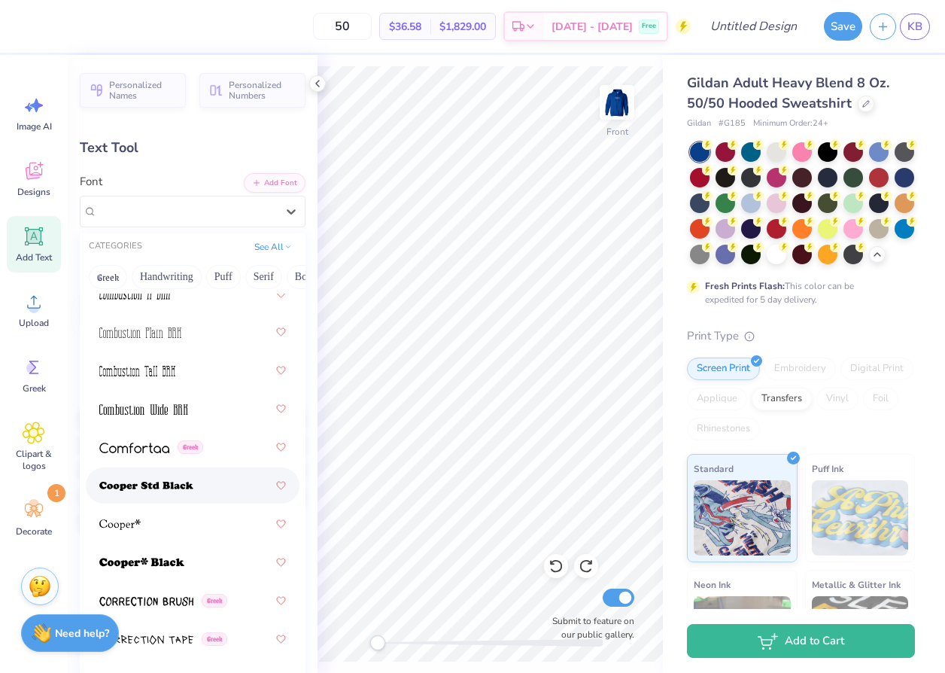
scroll to position [3421, 0]
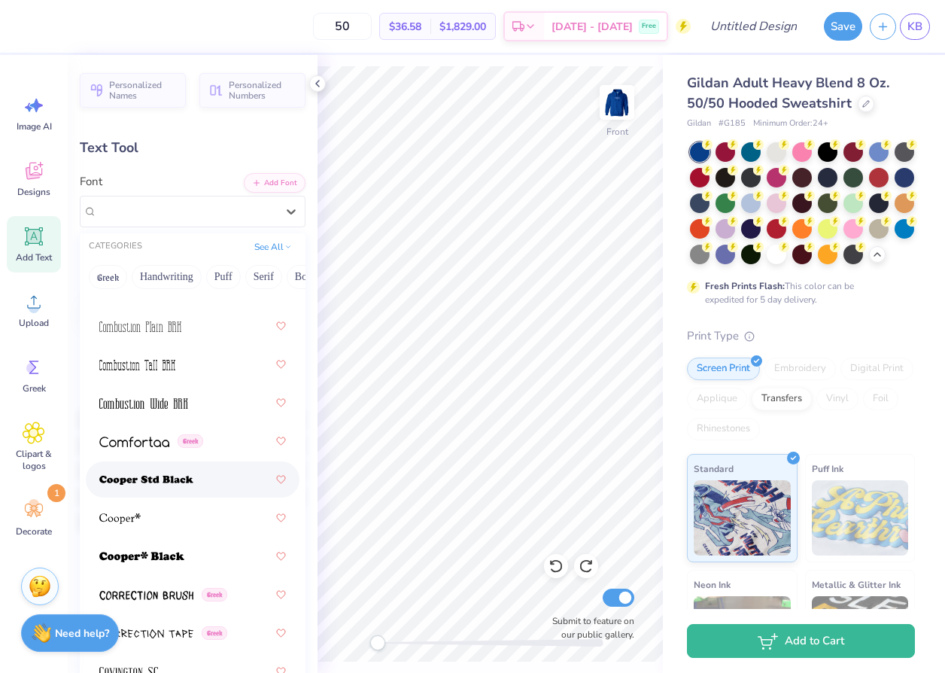
click at [178, 479] on img at bounding box center [146, 480] width 94 height 11
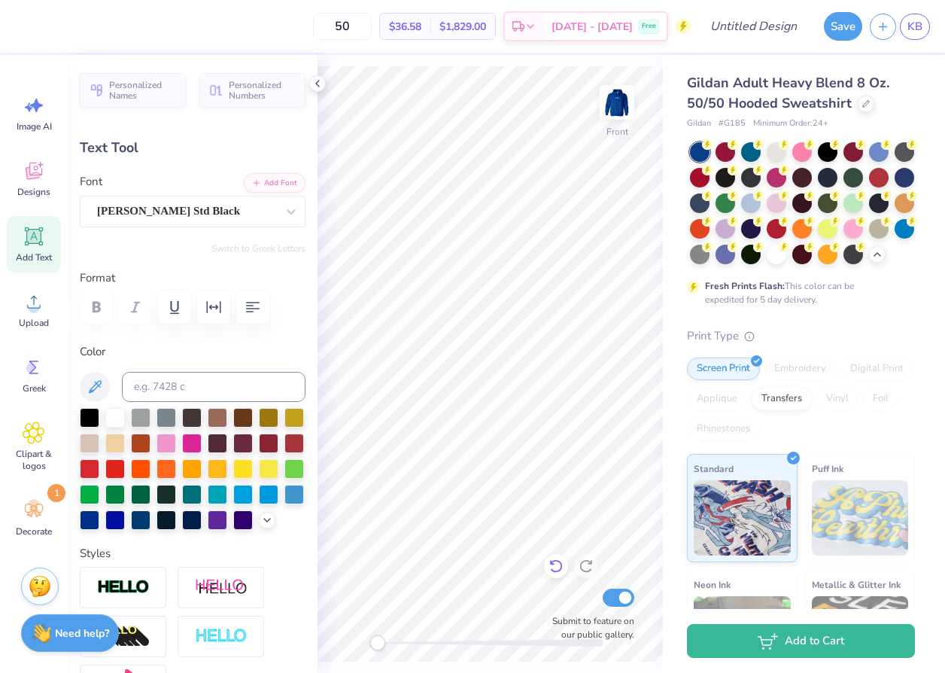
click at [558, 569] on icon at bounding box center [556, 565] width 15 height 15
click at [319, 82] on icon at bounding box center [318, 84] width 12 height 12
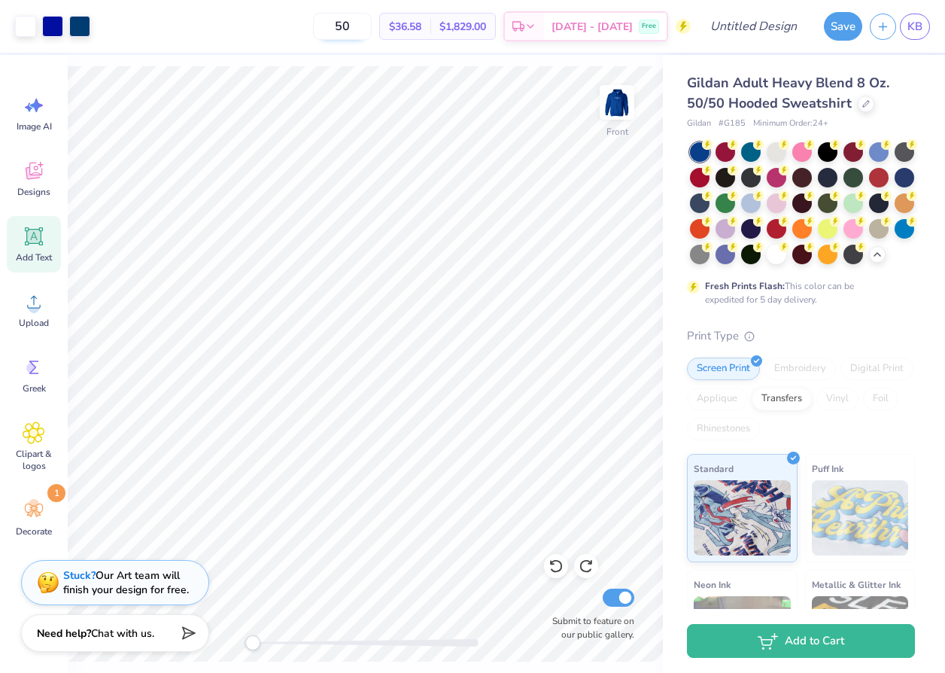
click at [364, 26] on input "50" at bounding box center [342, 26] width 59 height 27
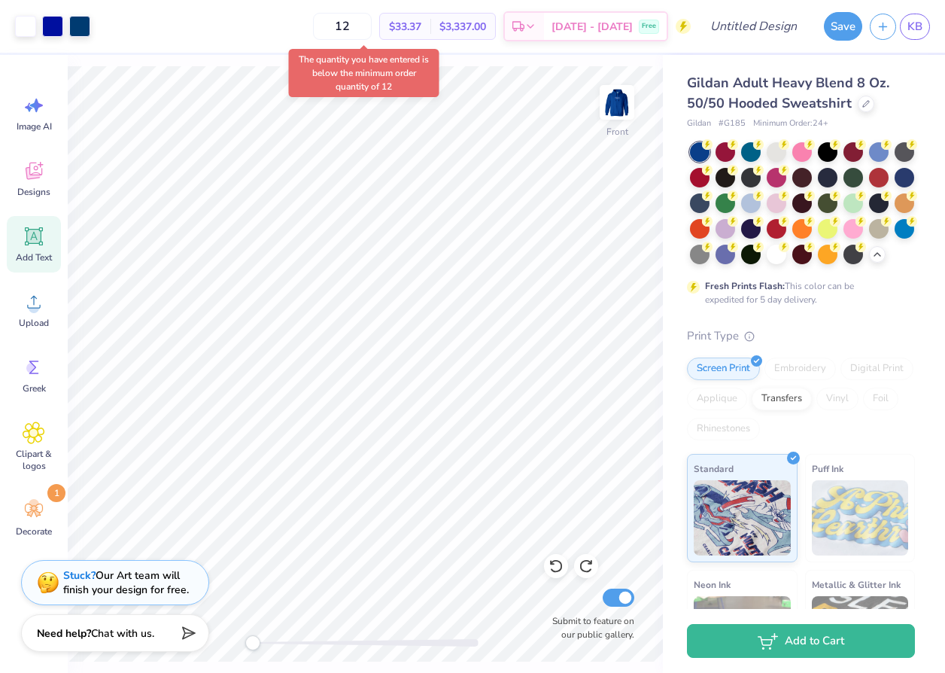
click at [437, 80] on body "Art colors 12 $33.37 Per Item $3,337.00 Total Est. Delivery [DATE] - [DATE] Fre…" at bounding box center [472, 336] width 945 height 673
click at [380, 31] on input "12" at bounding box center [350, 26] width 59 height 27
type input "1"
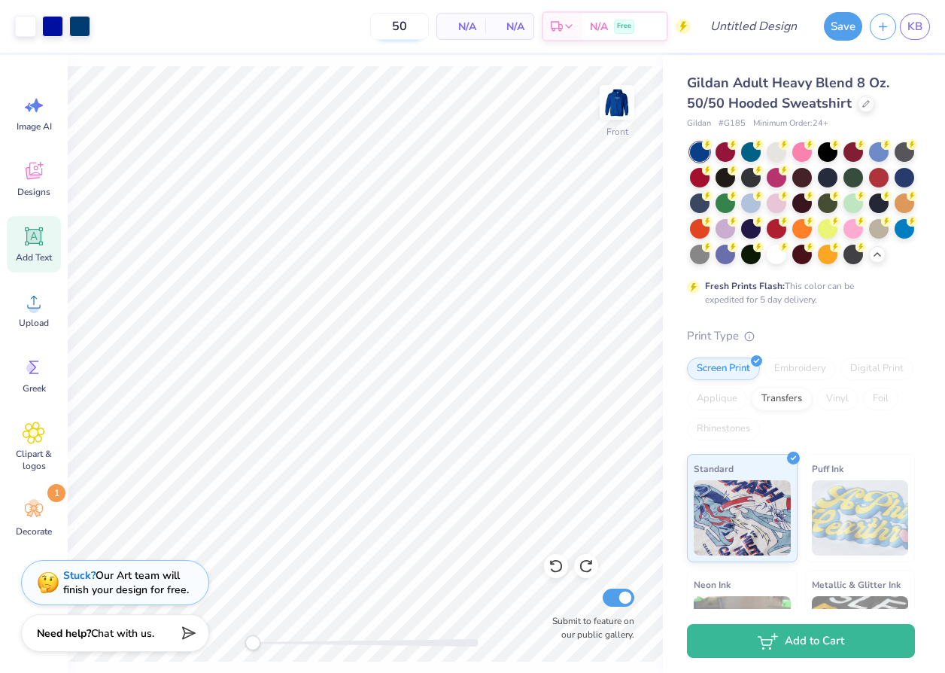
type input "50"
click at [622, 100] on img at bounding box center [617, 102] width 60 height 60
click at [622, 100] on img at bounding box center [617, 102] width 30 height 30
click at [48, 186] on span "Designs" at bounding box center [33, 192] width 33 height 12
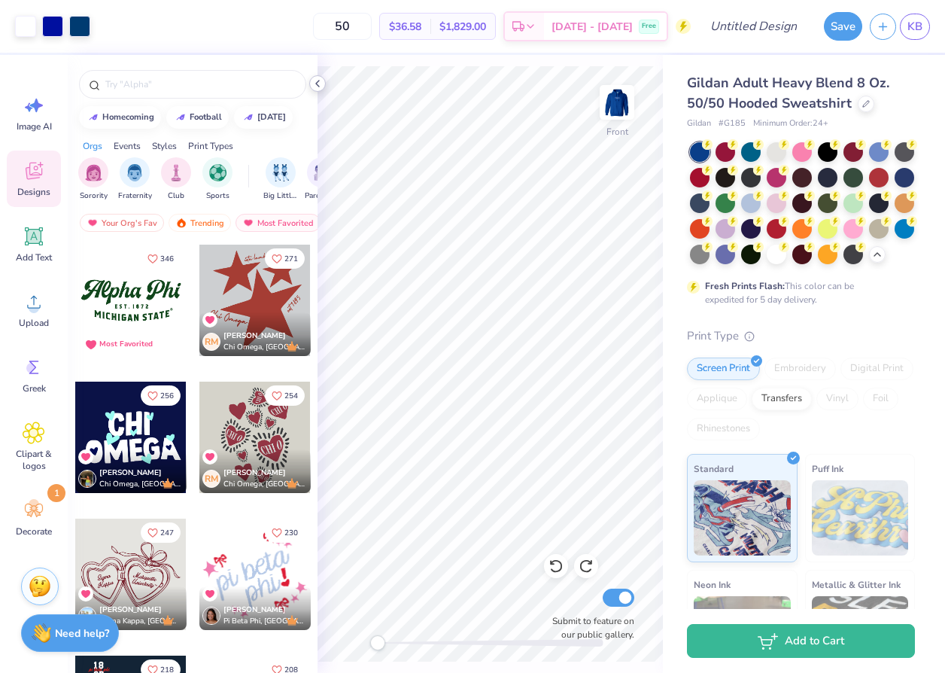
click at [313, 86] on icon at bounding box center [318, 84] width 12 height 12
